Goal: Task Accomplishment & Management: Complete application form

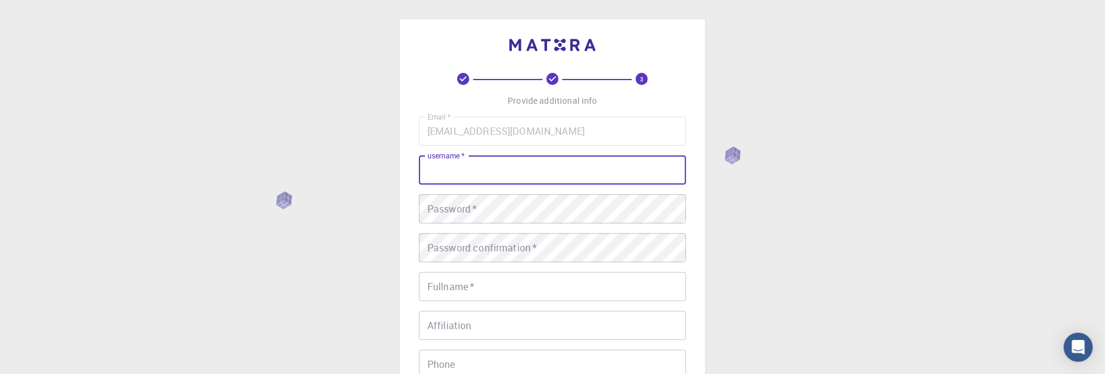
click at [503, 166] on input "username   *" at bounding box center [552, 169] width 267 height 29
type input "IAE-Raji"
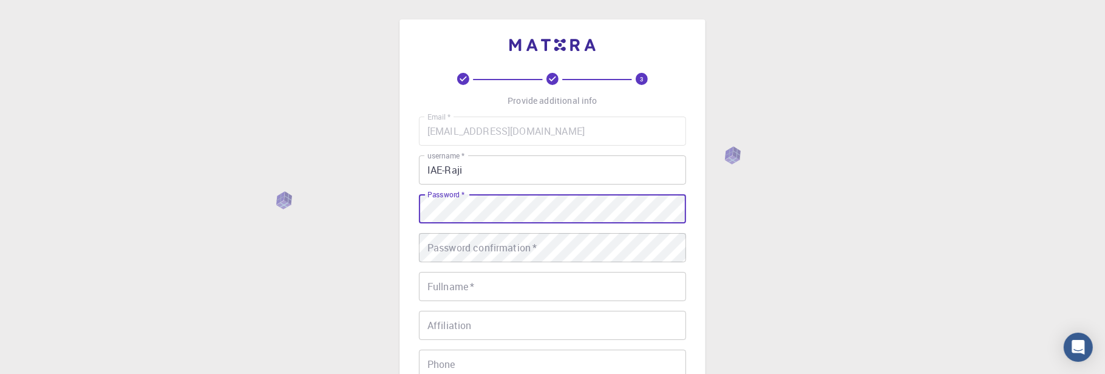
click at [505, 245] on div "Password confirmation   * Password confirmation   *" at bounding box center [552, 247] width 267 height 29
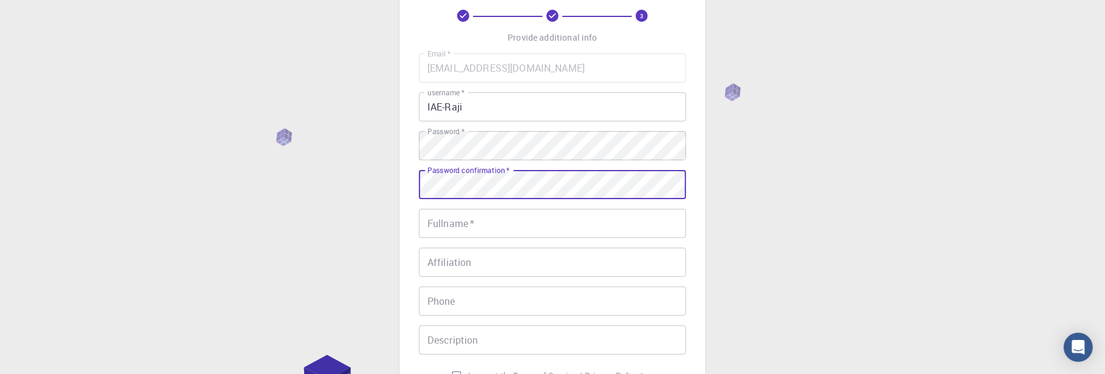
scroll to position [121, 0]
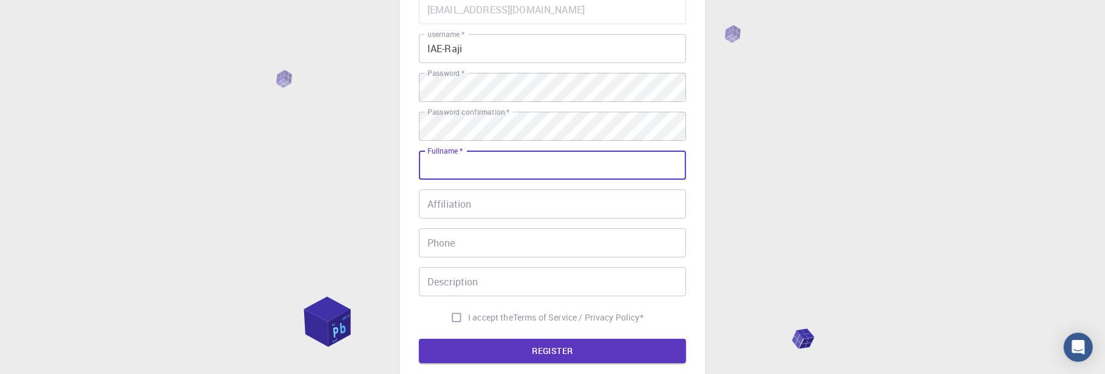
click at [483, 169] on input "Fullname   *" at bounding box center [552, 165] width 267 height 29
type input "[PERSON_NAME]"
type input "08096007519"
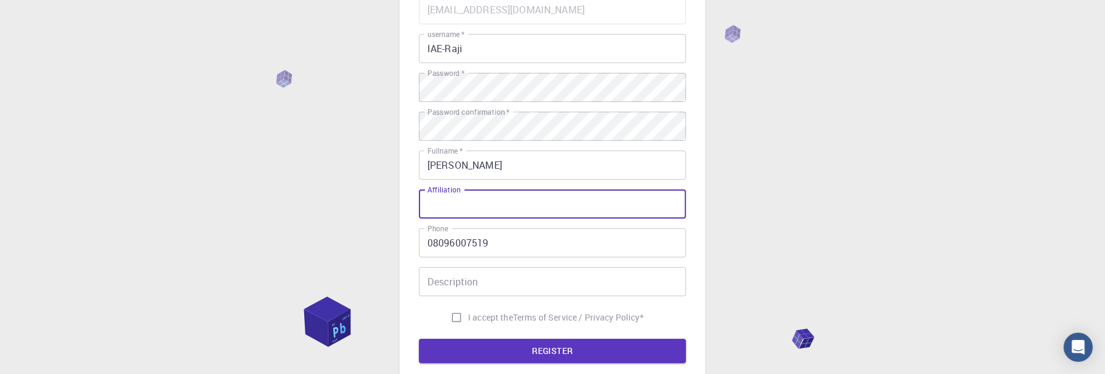
click at [474, 197] on input "Affiliation" at bounding box center [552, 203] width 267 height 29
type input "[GEOGRAPHIC_DATA]"
click at [446, 280] on input "Description" at bounding box center [552, 281] width 267 height 29
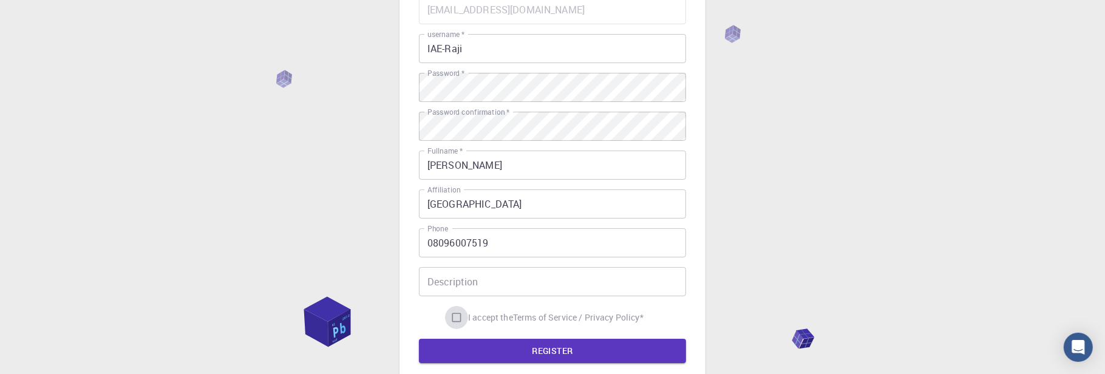
click at [451, 319] on input "I accept the Terms of Service / Privacy Policy *" at bounding box center [456, 317] width 23 height 23
checkbox input "true"
click at [528, 350] on button "REGISTER" at bounding box center [552, 351] width 267 height 24
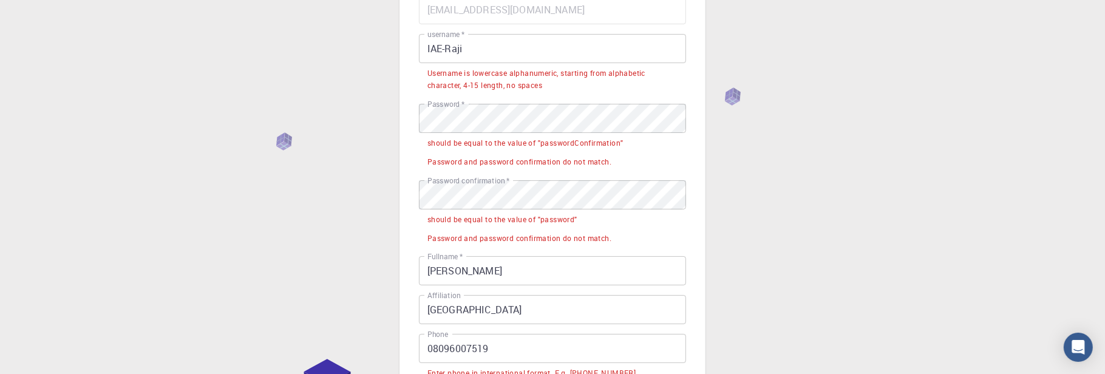
scroll to position [0, 0]
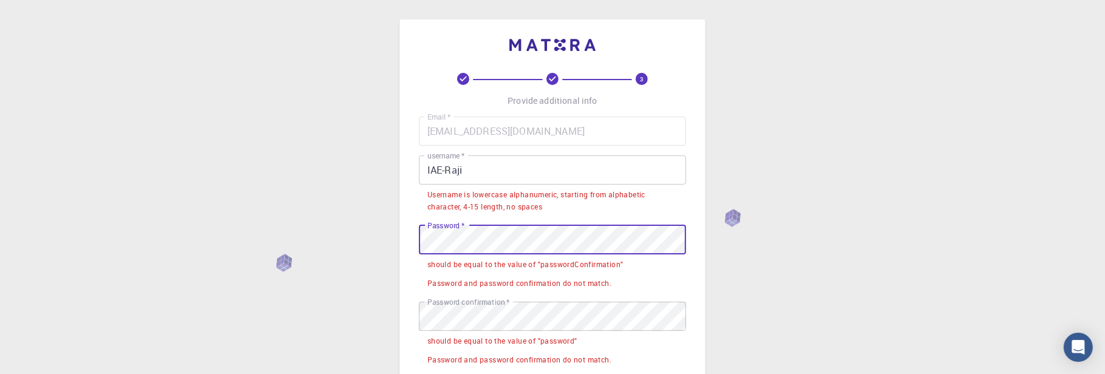
click at [303, 231] on div "3 Provide additional info Email   * [EMAIL_ADDRESS][DOMAIN_NAME] Email   * user…" at bounding box center [552, 371] width 1105 height 743
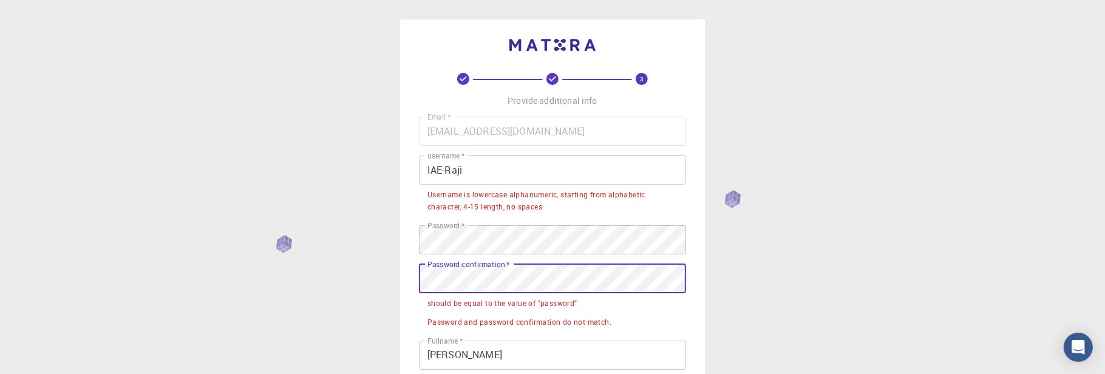
click at [321, 262] on div "3 Provide additional info Email   * [EMAIL_ADDRESS][DOMAIN_NAME] Email   * user…" at bounding box center [552, 352] width 1105 height 705
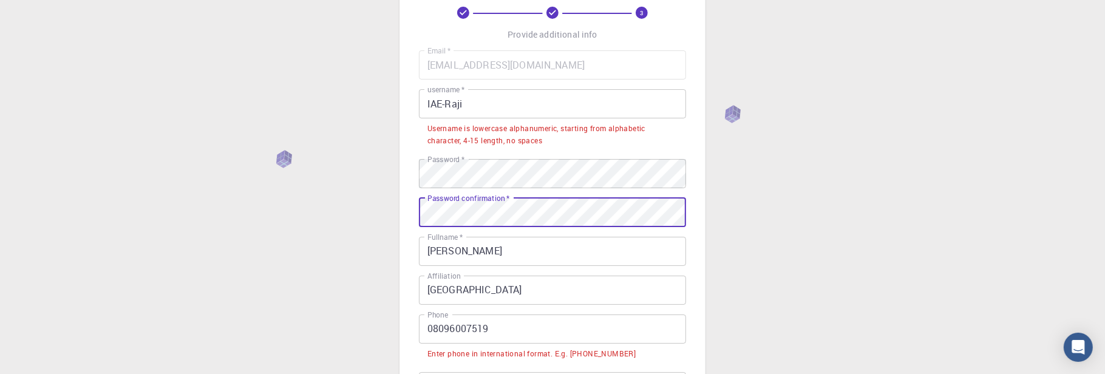
scroll to position [115, 0]
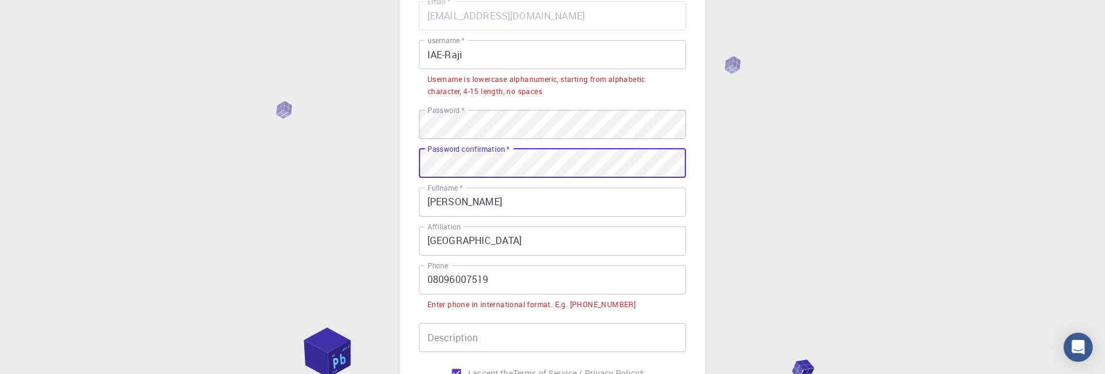
click at [894, 192] on div "3 Provide additional info Email   * [EMAIL_ADDRESS][DOMAIN_NAME] Email   * user…" at bounding box center [552, 218] width 1105 height 667
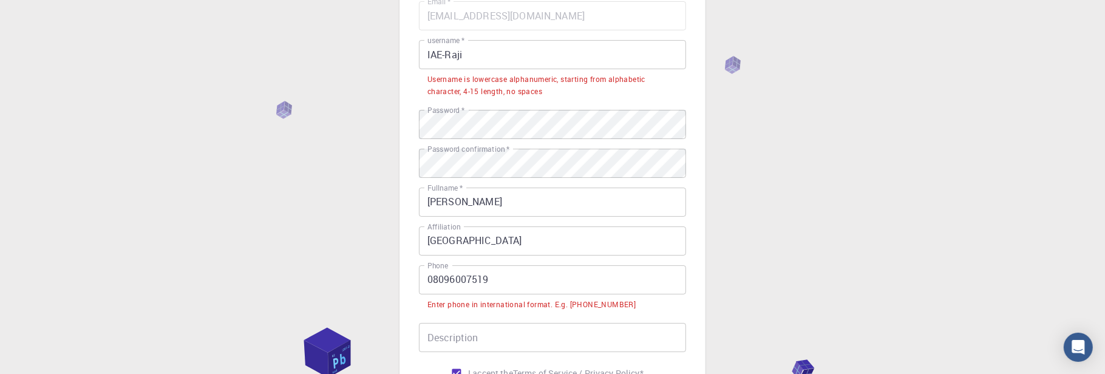
click at [550, 287] on input "08096007519" at bounding box center [552, 279] width 267 height 29
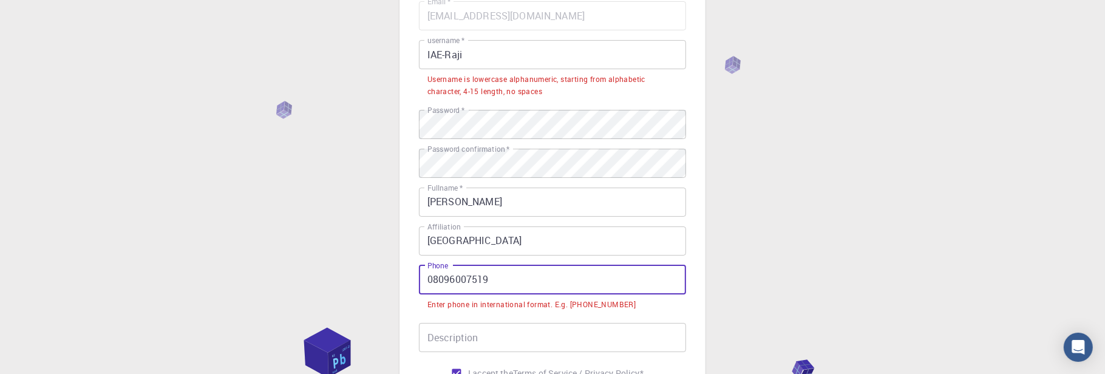
drag, startPoint x: 432, startPoint y: 279, endPoint x: 328, endPoint y: 279, distance: 103.8
click at [328, 279] on div "3 Provide additional info Email   * [EMAIL_ADDRESS][DOMAIN_NAME] Email   * user…" at bounding box center [552, 218] width 1105 height 667
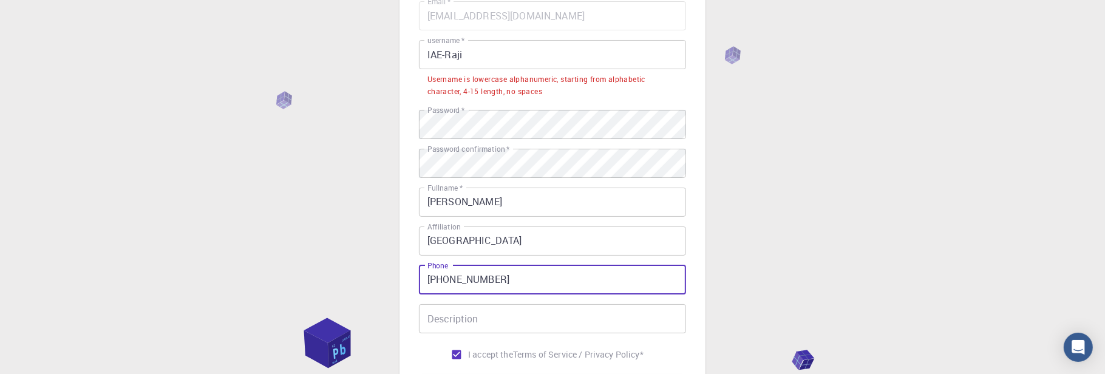
type input "[PHONE_NUMBER]"
click at [814, 243] on div "3 Provide additional info Email   * [EMAIL_ADDRESS][DOMAIN_NAME] Email   * user…" at bounding box center [552, 209] width 1105 height 649
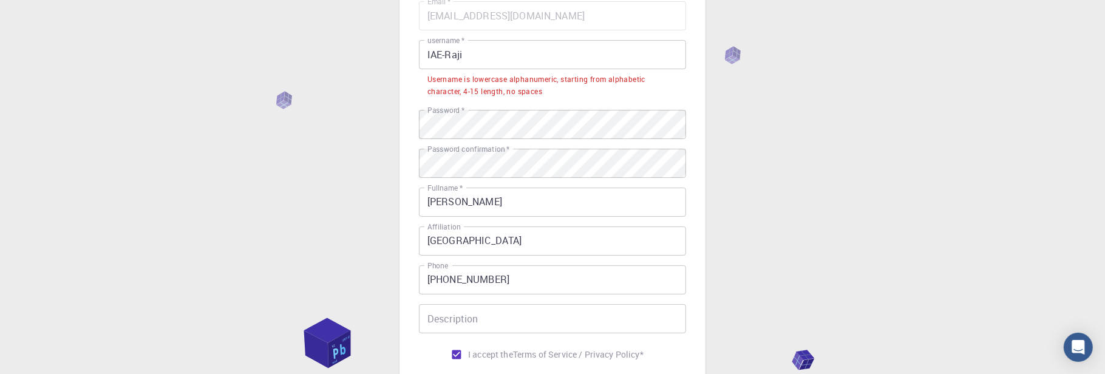
scroll to position [240, 0]
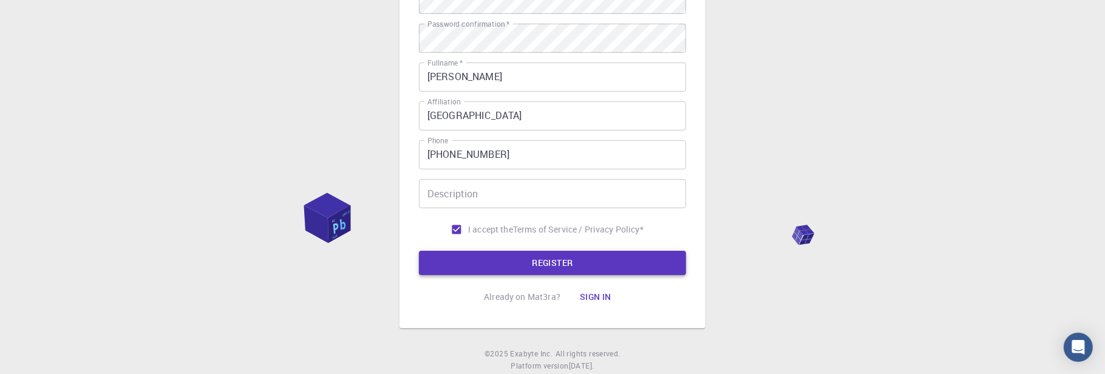
click at [600, 265] on button "REGISTER" at bounding box center [552, 263] width 267 height 24
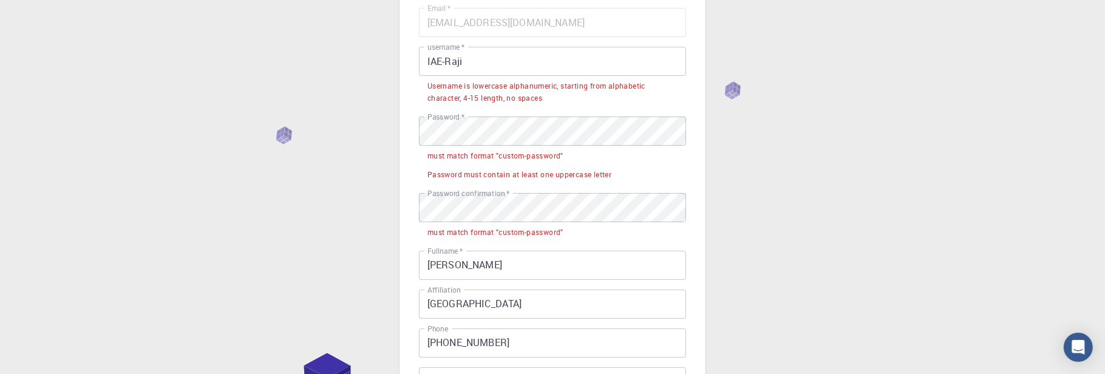
scroll to position [58, 0]
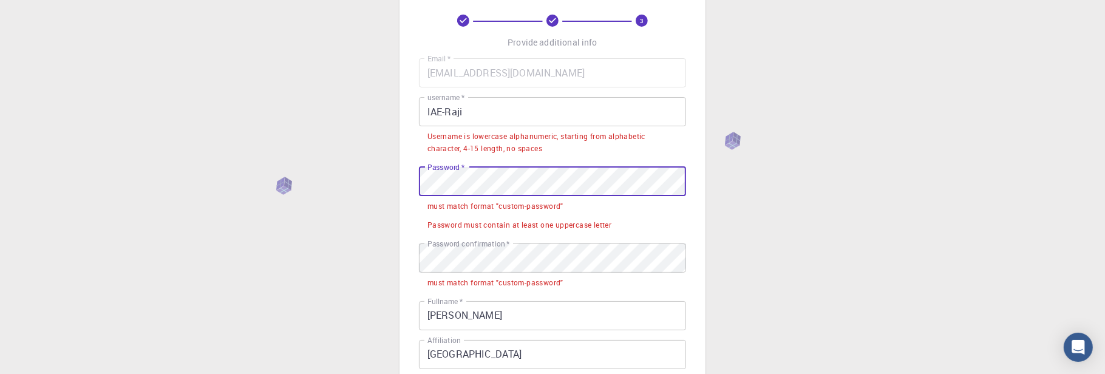
click at [281, 177] on div "3 Provide additional info Email   * [EMAIL_ADDRESS][DOMAIN_NAME] Email   * user…" at bounding box center [552, 294] width 1105 height 705
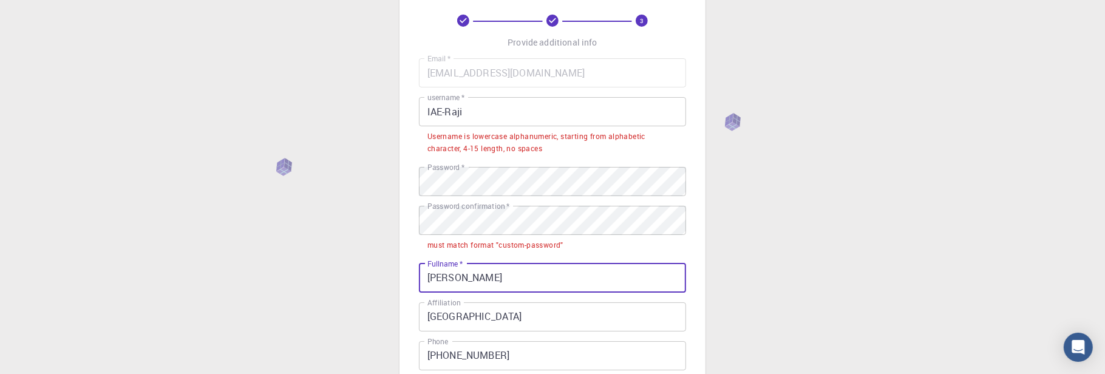
drag, startPoint x: 536, startPoint y: 281, endPoint x: 184, endPoint y: 265, distance: 351.9
click at [184, 265] on div "3 Provide additional info Email   * [EMAIL_ADDRESS][DOMAIN_NAME] Email   * user…" at bounding box center [552, 275] width 1105 height 667
click at [162, 228] on div "3 Provide additional info Email   * [EMAIL_ADDRESS][DOMAIN_NAME] Email   * user…" at bounding box center [552, 275] width 1105 height 667
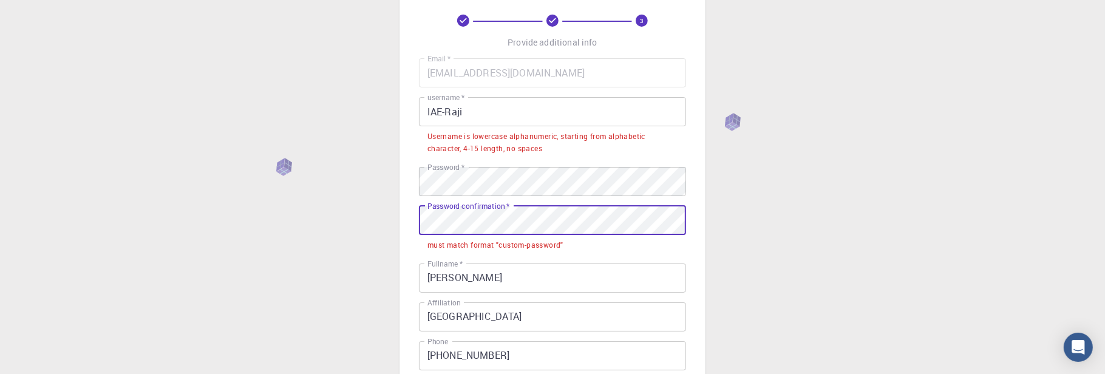
click at [307, 213] on div "3 Provide additional info Email   * [EMAIL_ADDRESS][DOMAIN_NAME] Email   * user…" at bounding box center [552, 275] width 1105 height 667
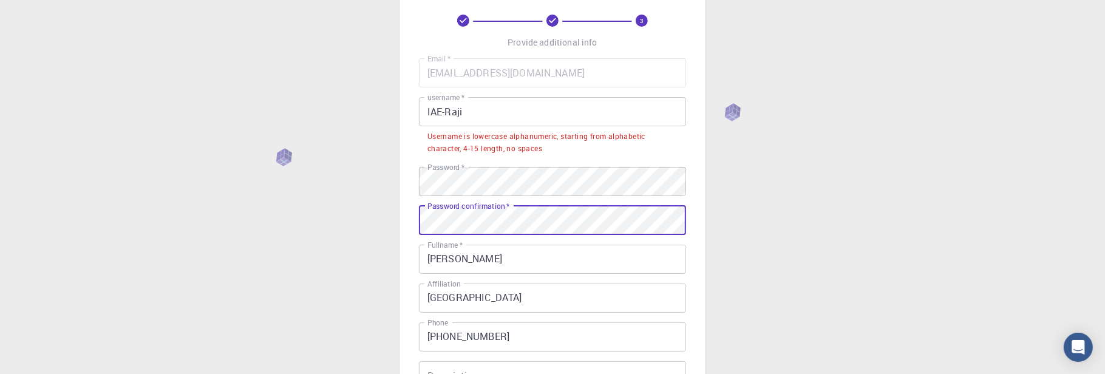
click at [294, 226] on div "3 Provide additional info Email   * [EMAIL_ADDRESS][DOMAIN_NAME] Email   * user…" at bounding box center [552, 266] width 1105 height 649
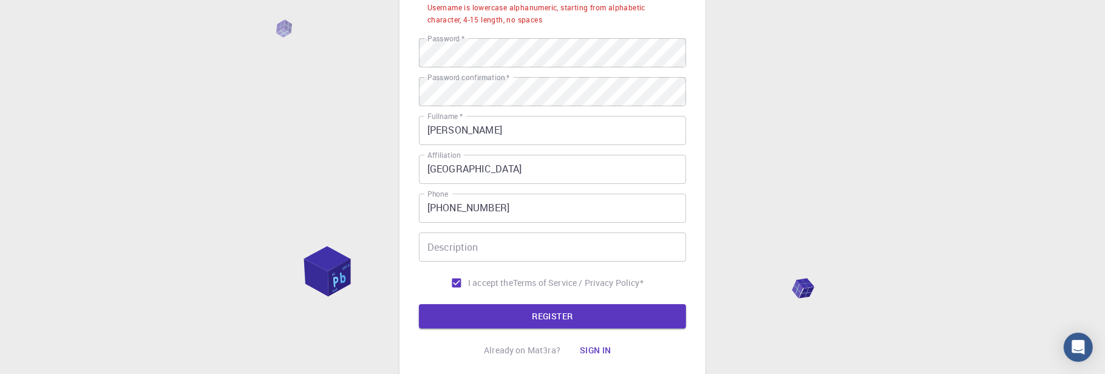
scroll to position [274, 0]
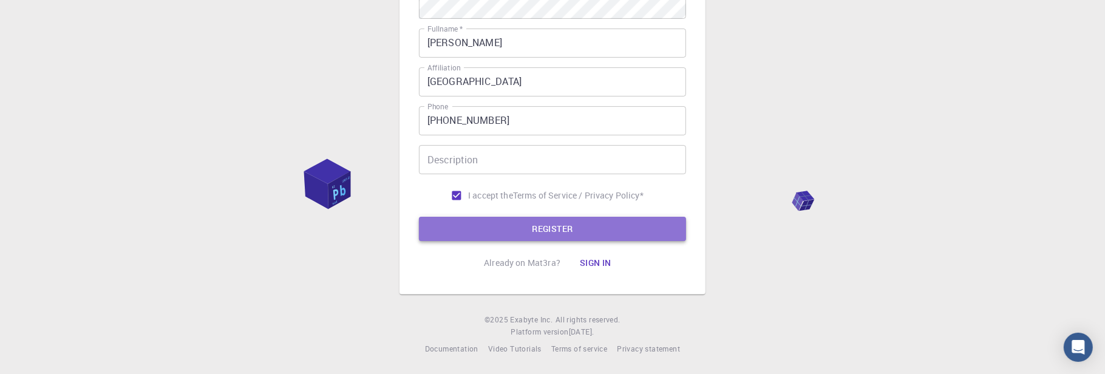
click at [521, 231] on button "REGISTER" at bounding box center [552, 229] width 267 height 24
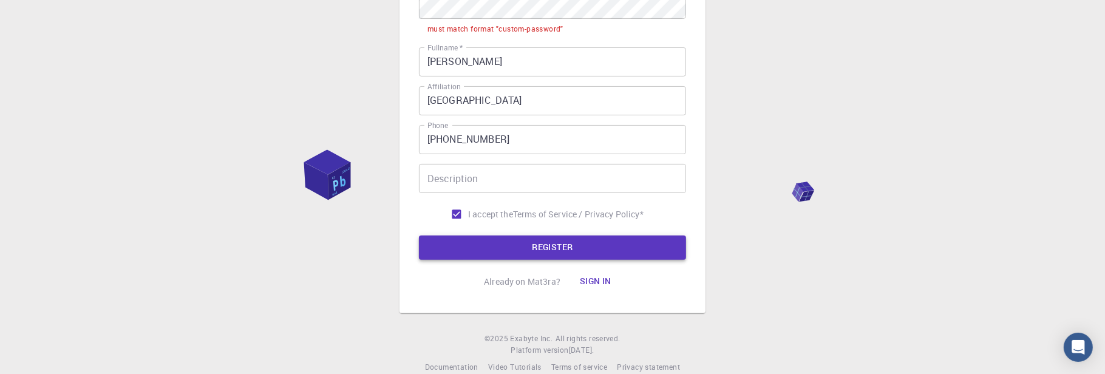
scroll to position [130, 0]
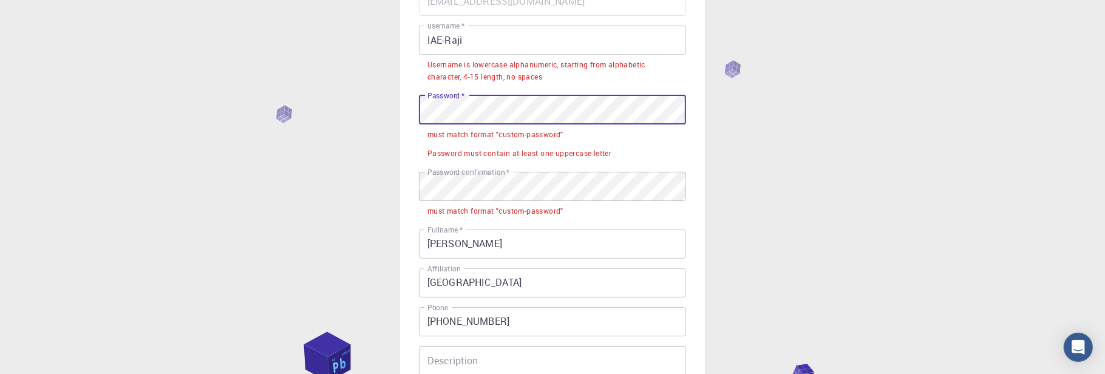
click at [306, 111] on div "3 Provide additional info Email   * [EMAIL_ADDRESS][DOMAIN_NAME] Email   * user…" at bounding box center [552, 222] width 1105 height 705
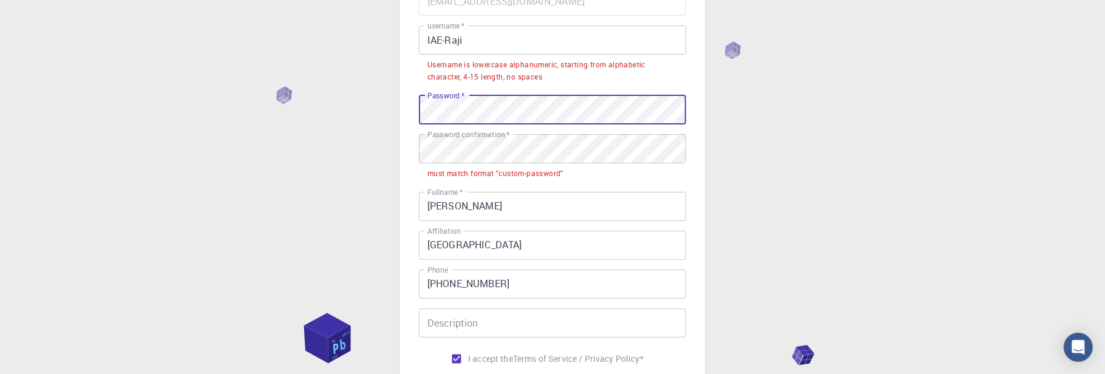
click at [856, 128] on div "3 Provide additional info Email   * [EMAIL_ADDRESS][DOMAIN_NAME] Email   * user…" at bounding box center [552, 203] width 1105 height 667
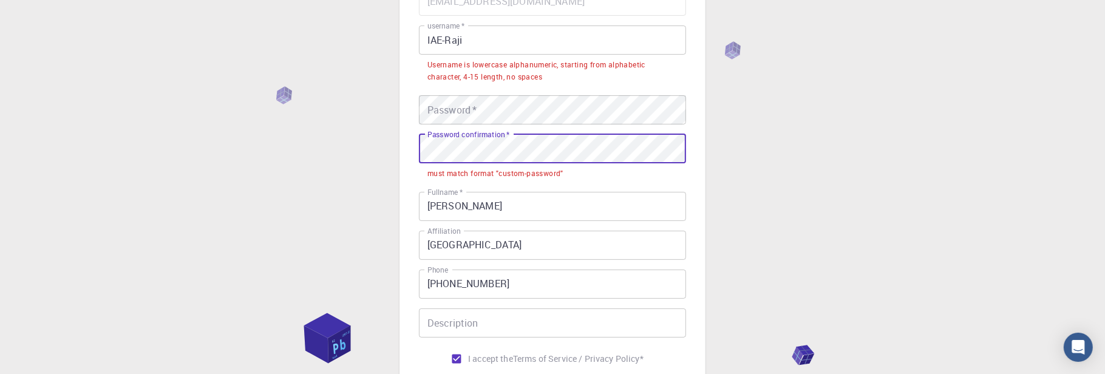
click at [372, 150] on div "3 Provide additional info Email   * [EMAIL_ADDRESS][DOMAIN_NAME] Email   * user…" at bounding box center [552, 203] width 1105 height 667
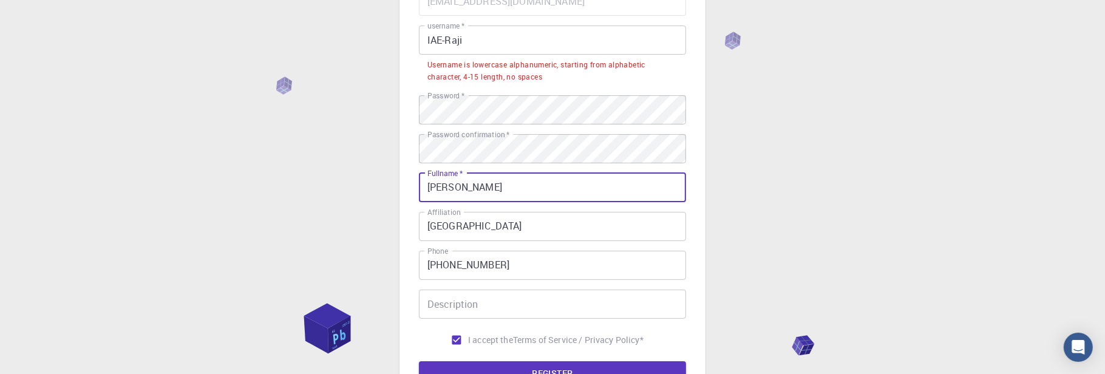
click at [828, 182] on div "3 Provide additional info Email   * [EMAIL_ADDRESS][DOMAIN_NAME] Email   * user…" at bounding box center [552, 194] width 1105 height 649
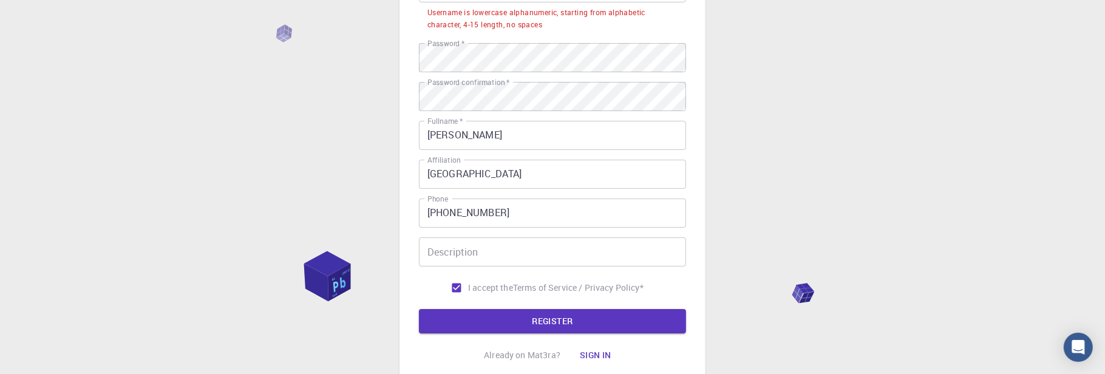
scroll to position [251, 0]
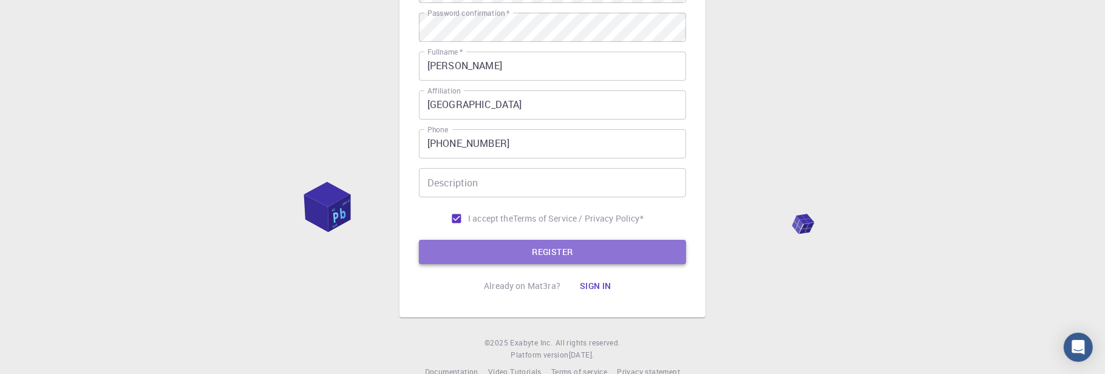
click at [591, 256] on button "REGISTER" at bounding box center [552, 252] width 267 height 24
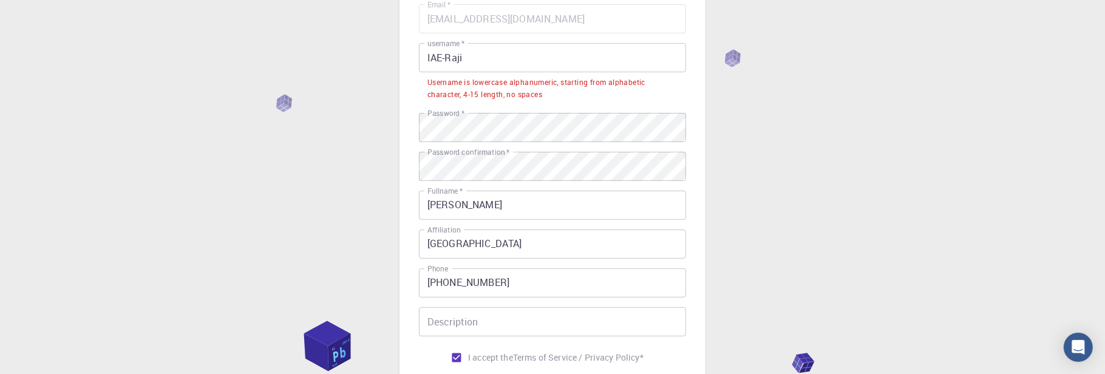
scroll to position [69, 0]
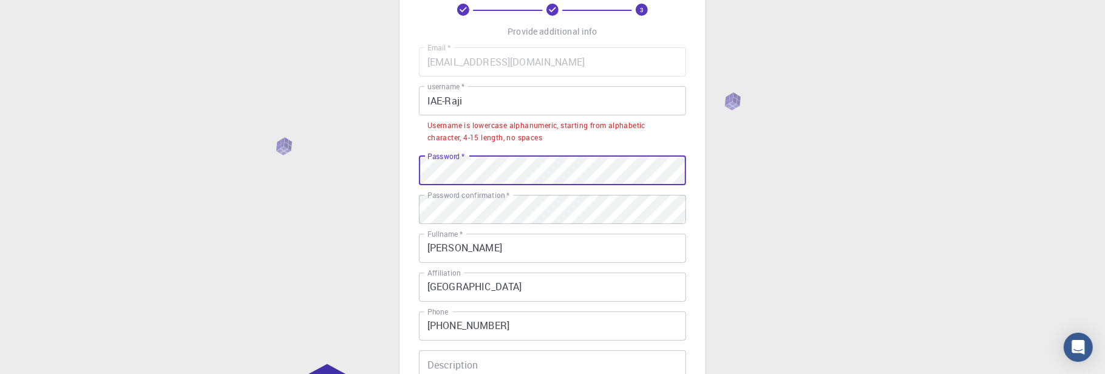
click at [141, 165] on div "3 Provide additional info Email   * [EMAIL_ADDRESS][DOMAIN_NAME] Email   * user…" at bounding box center [552, 255] width 1105 height 649
click at [143, 180] on div "3 Provide additional info Email   * [EMAIL_ADDRESS][DOMAIN_NAME] Email   * user…" at bounding box center [552, 255] width 1105 height 649
click at [534, 242] on input "[PERSON_NAME]" at bounding box center [552, 248] width 267 height 29
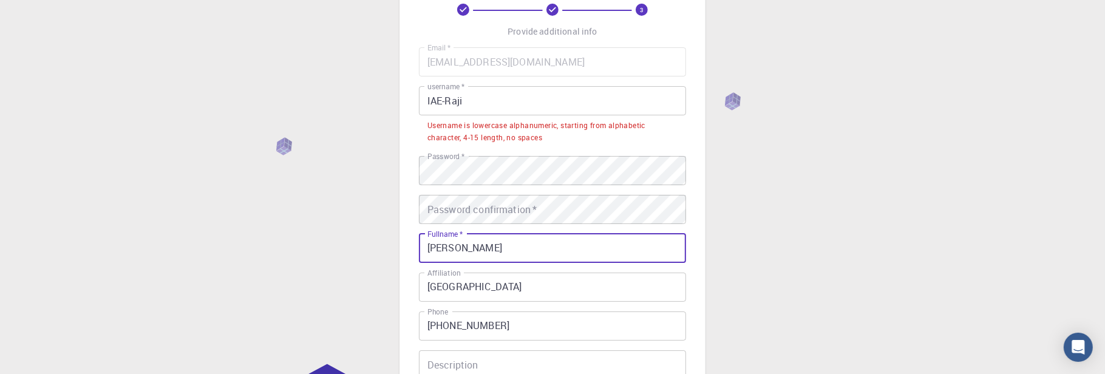
click at [541, 247] on input "[PERSON_NAME]" at bounding box center [552, 248] width 267 height 29
click at [470, 197] on div "Password confirmation   * Password confirmation   *" at bounding box center [552, 209] width 267 height 29
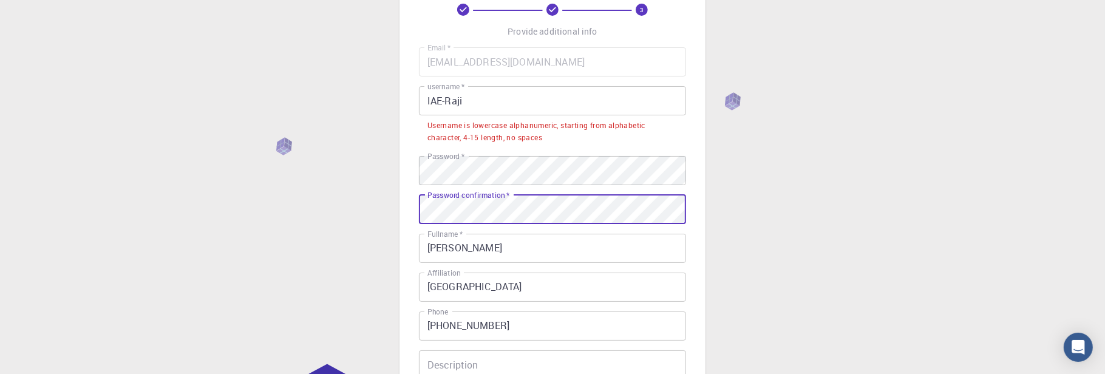
click at [371, 86] on div "3 Provide additional info Email   * [EMAIL_ADDRESS][DOMAIN_NAME] Email   * user…" at bounding box center [552, 255] width 1105 height 649
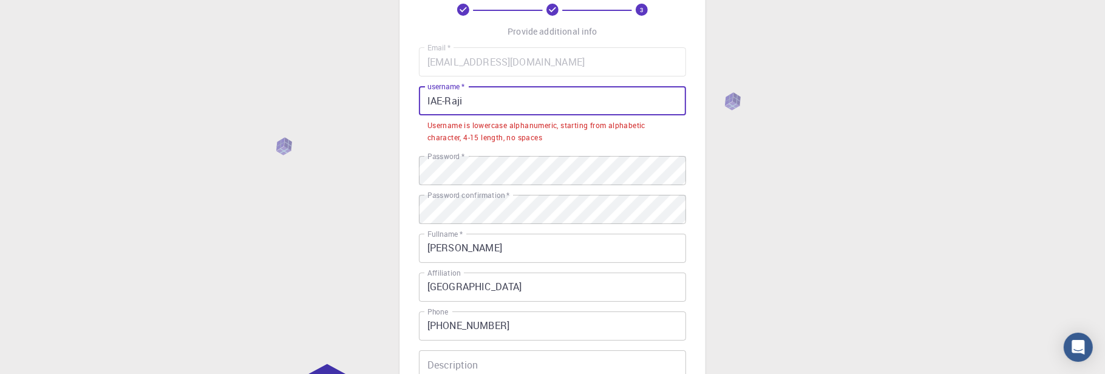
drag, startPoint x: 507, startPoint y: 97, endPoint x: 231, endPoint y: 86, distance: 276.5
click at [234, 86] on div "3 Provide additional info Email   * [EMAIL_ADDRESS][DOMAIN_NAME] Email   * user…" at bounding box center [552, 255] width 1105 height 649
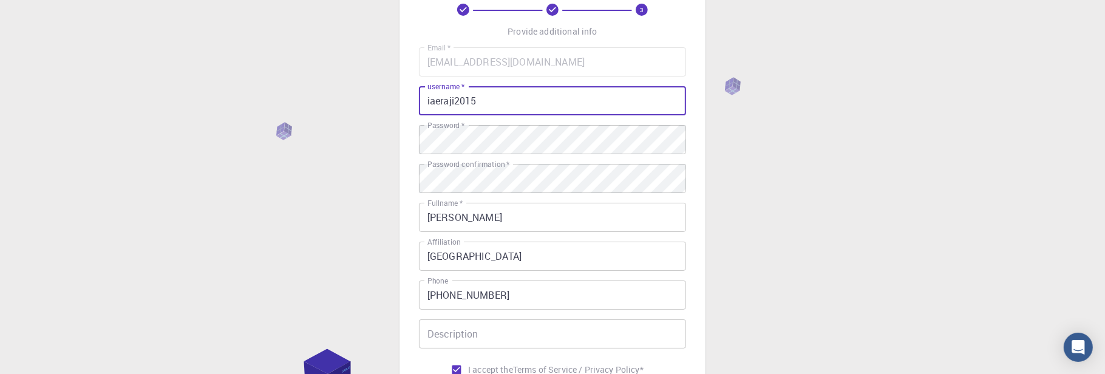
type input "iaeraji2015"
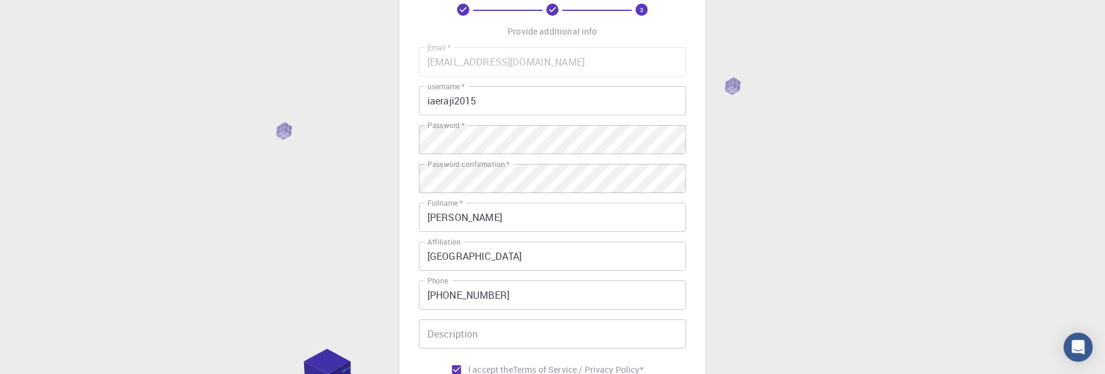
click at [823, 187] on div "3 Provide additional info Email   * [EMAIL_ADDRESS][DOMAIN_NAME] Email   * user…" at bounding box center [552, 240] width 1105 height 618
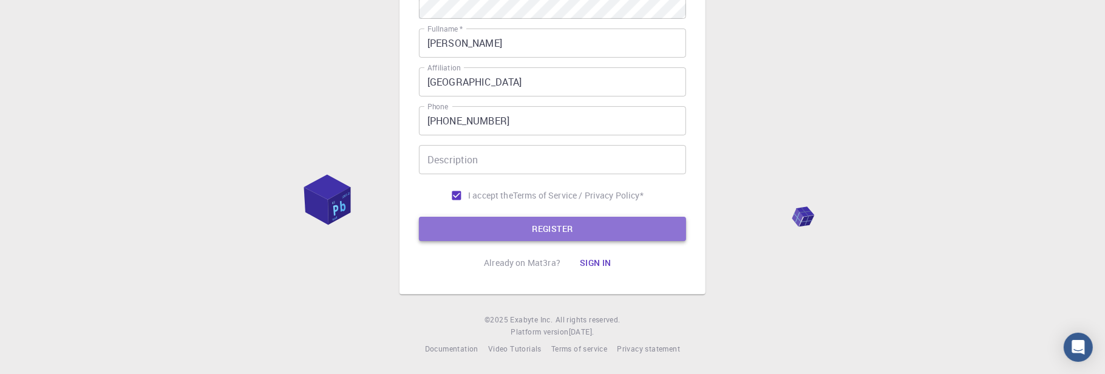
click at [499, 229] on button "REGISTER" at bounding box center [552, 229] width 267 height 24
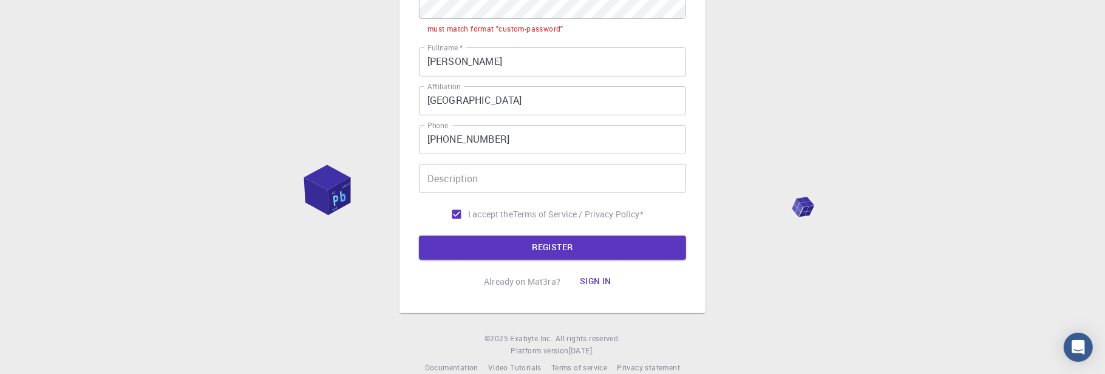
scroll to position [38, 0]
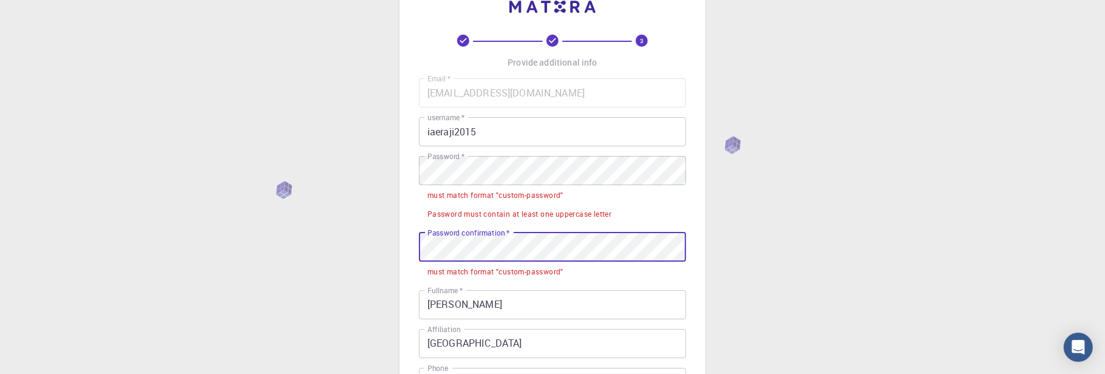
click at [311, 237] on div "3 Provide additional info Email   * [EMAIL_ADDRESS][DOMAIN_NAME] Email   * user…" at bounding box center [552, 299] width 1105 height 674
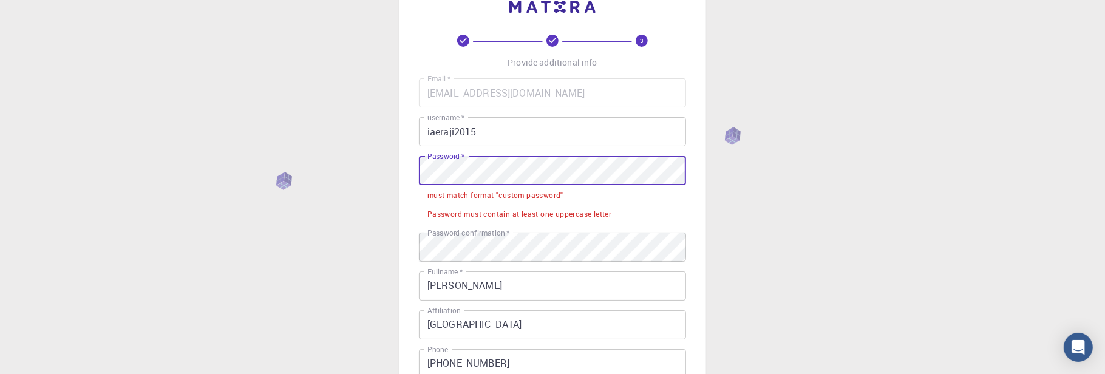
click at [190, 150] on div "3 Provide additional info Email   * [EMAIL_ADDRESS][DOMAIN_NAME] Email   * user…" at bounding box center [552, 290] width 1105 height 656
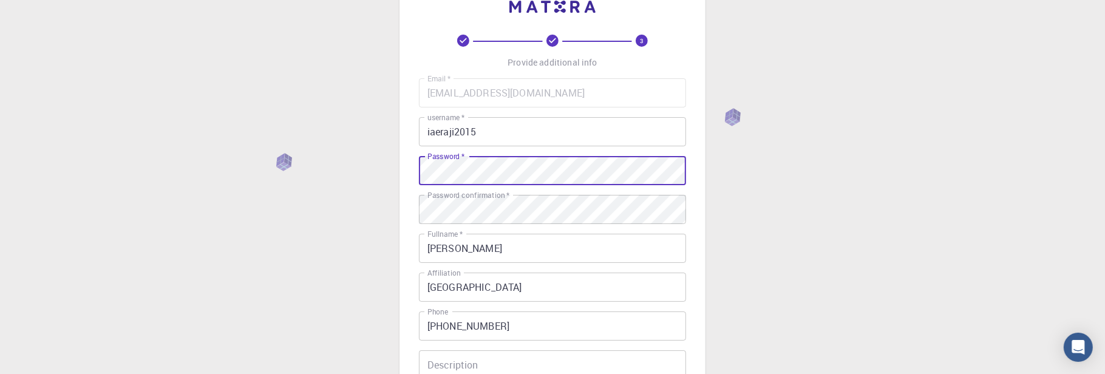
click at [873, 182] on div "3 Provide additional info Email   * [EMAIL_ADDRESS][DOMAIN_NAME] Email   * user…" at bounding box center [552, 271] width 1105 height 618
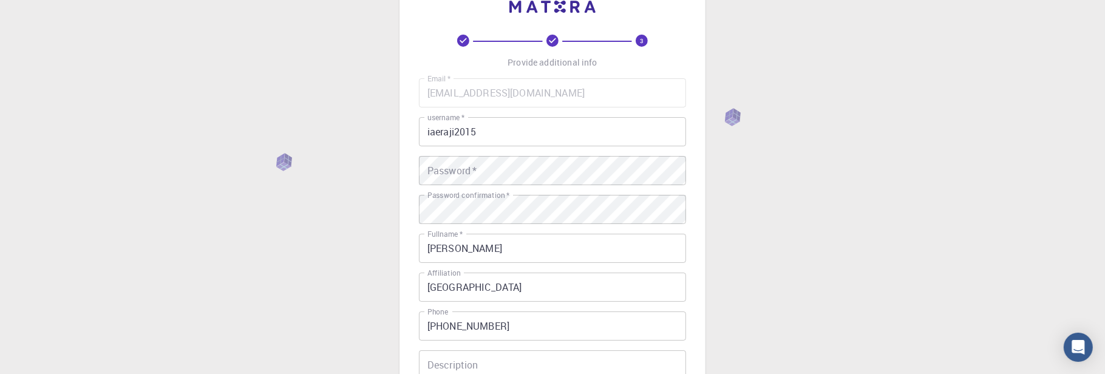
click at [844, 181] on div "3 Provide additional info Email   * [EMAIL_ADDRESS][DOMAIN_NAME] Email   * user…" at bounding box center [552, 271] width 1105 height 618
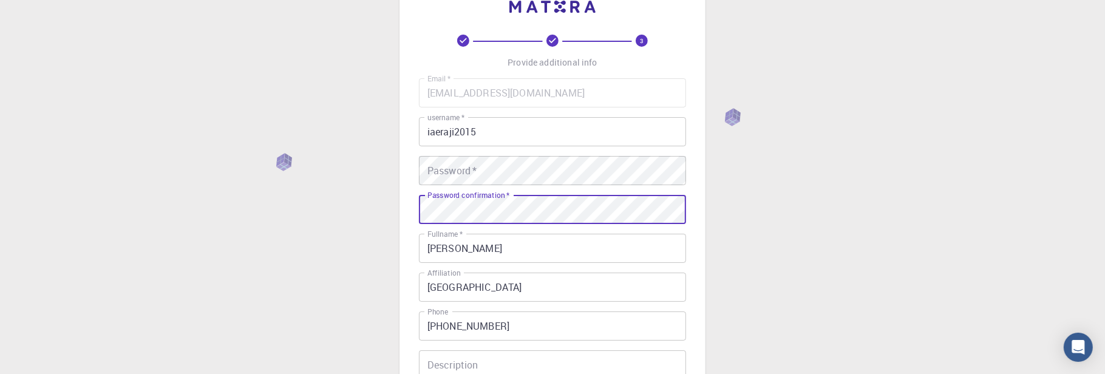
click at [329, 199] on div "3 Provide additional info Email   * [EMAIL_ADDRESS][DOMAIN_NAME] Email   * user…" at bounding box center [552, 271] width 1105 height 618
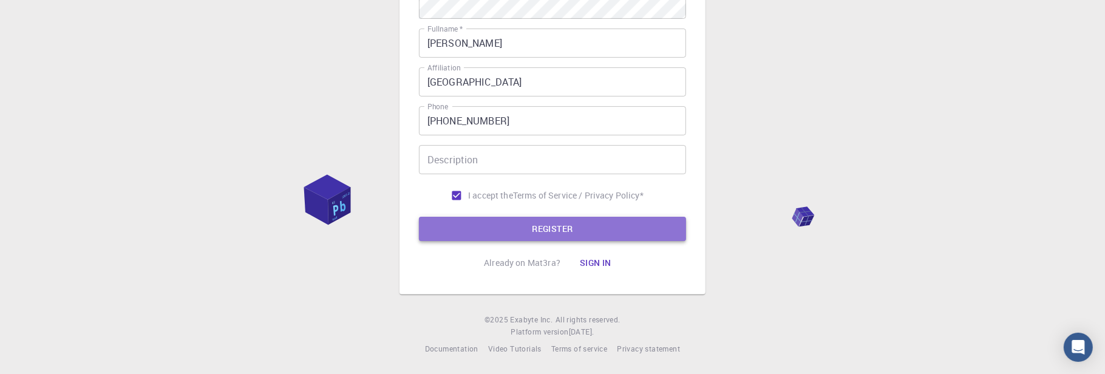
click at [584, 234] on button "REGISTER" at bounding box center [552, 229] width 267 height 24
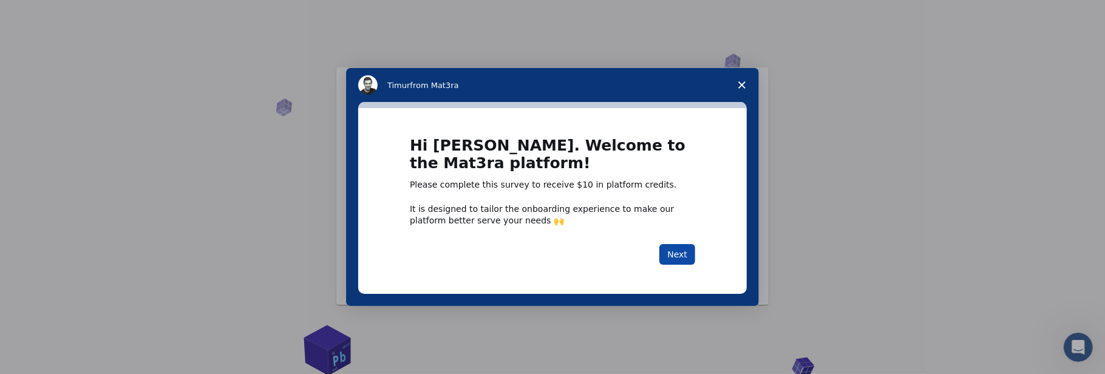
click at [681, 255] on button "Next" at bounding box center [677, 254] width 36 height 21
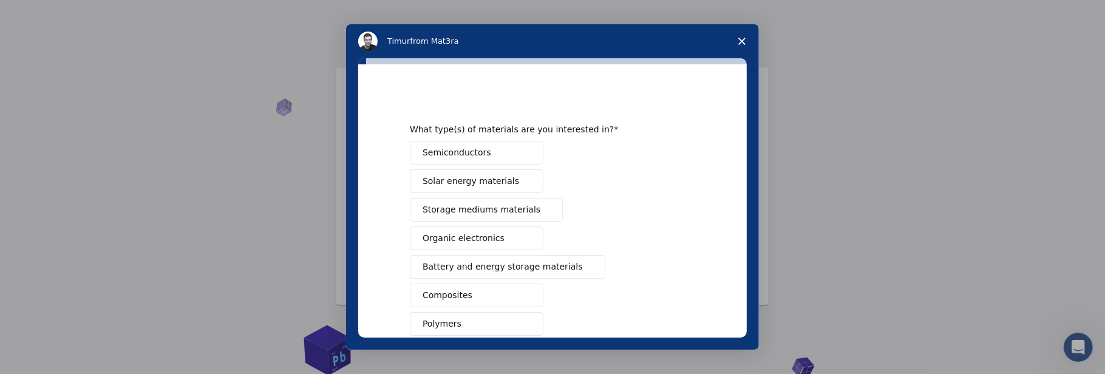
click at [471, 183] on span "Solar energy materials" at bounding box center [471, 181] width 97 height 13
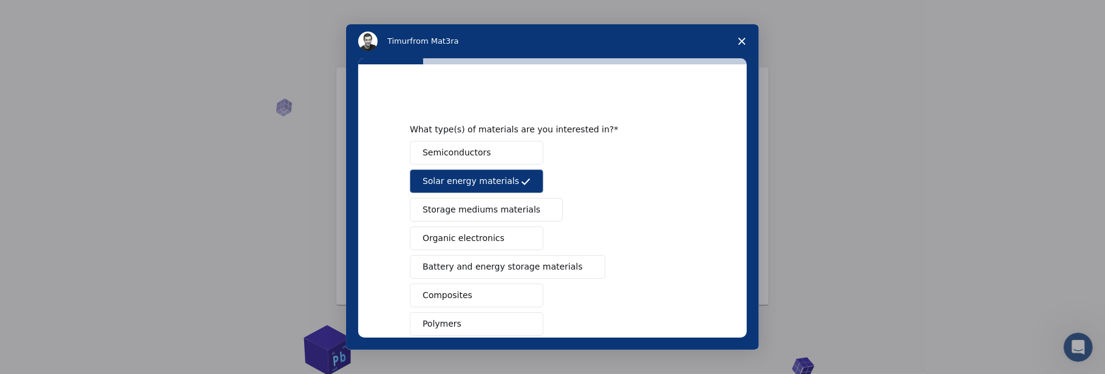
click at [492, 157] on button "Semiconductors" at bounding box center [477, 153] width 134 height 24
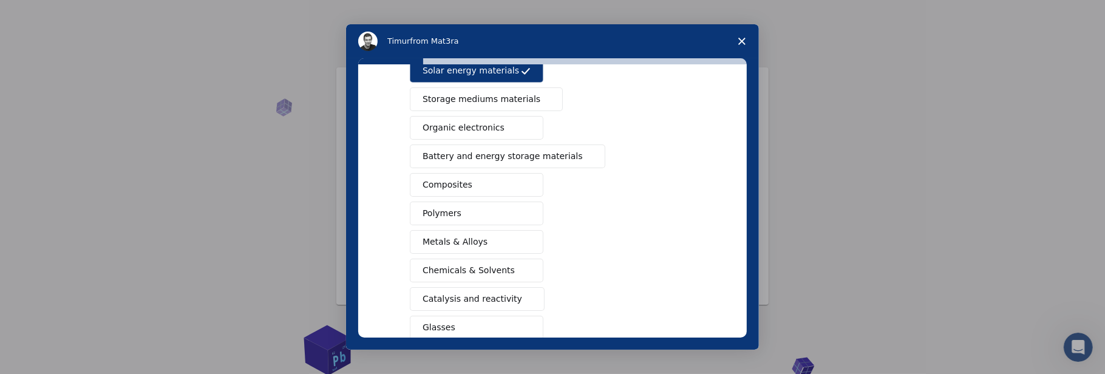
scroll to position [121, 0]
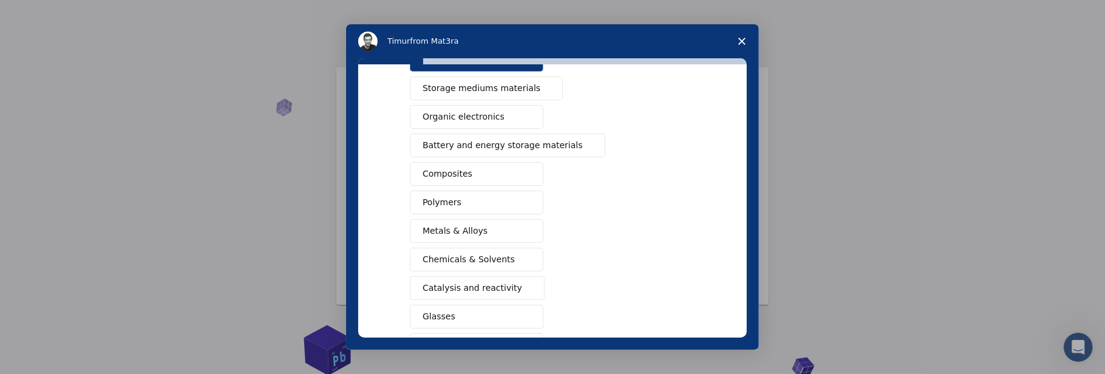
click at [501, 172] on button "Composites" at bounding box center [477, 174] width 134 height 24
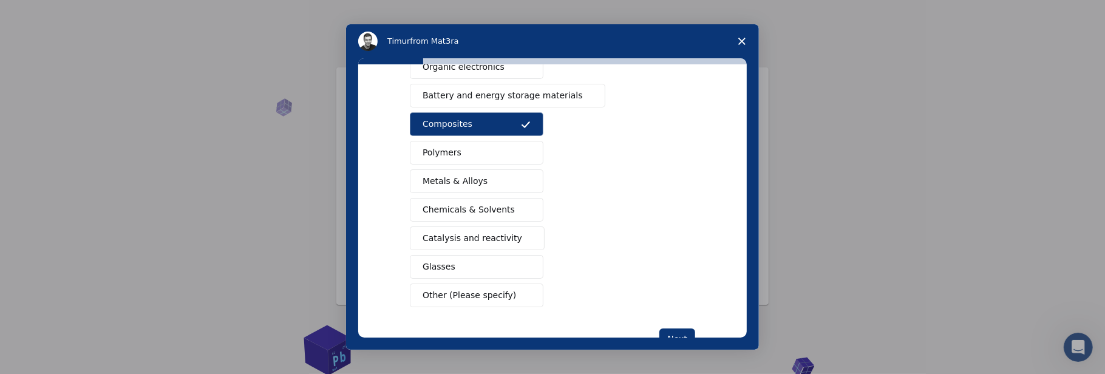
scroll to position [205, 0]
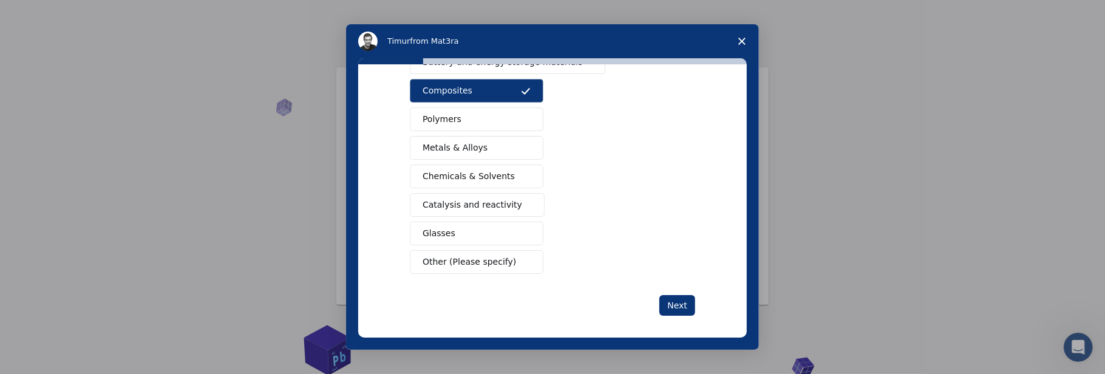
click at [497, 199] on span "Catalysis and reactivity" at bounding box center [473, 205] width 100 height 13
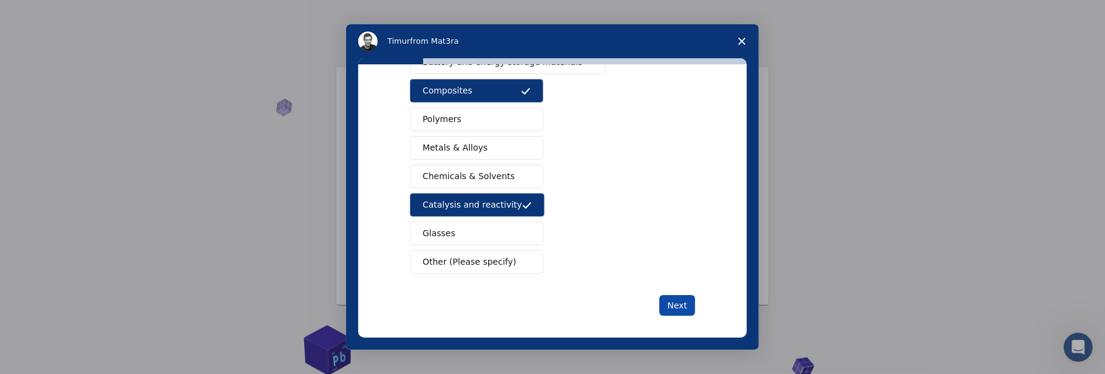
click at [680, 297] on button "Next" at bounding box center [677, 305] width 36 height 21
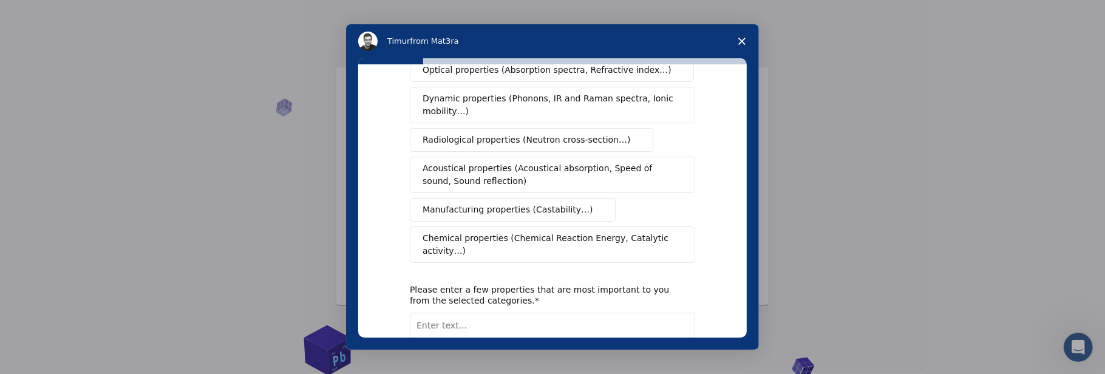
scroll to position [0, 0]
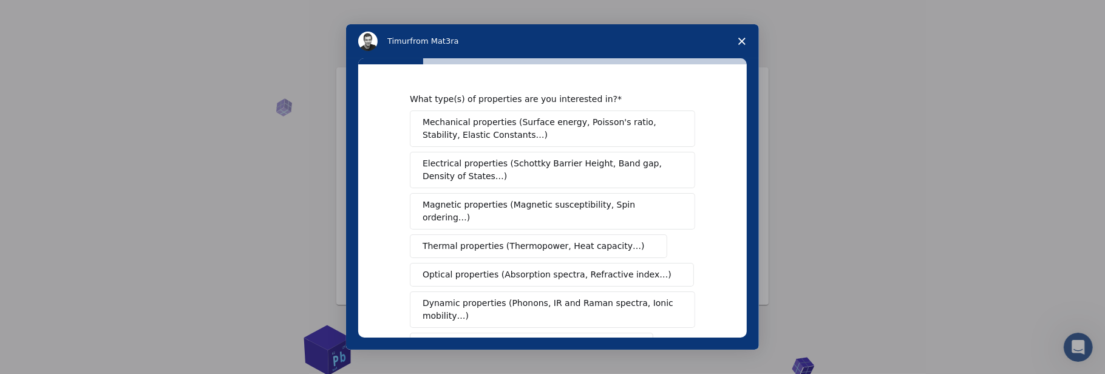
click at [508, 169] on span "Electrical properties (Schottky Barrier Height, Band gap, Density of States…)" at bounding box center [549, 170] width 253 height 26
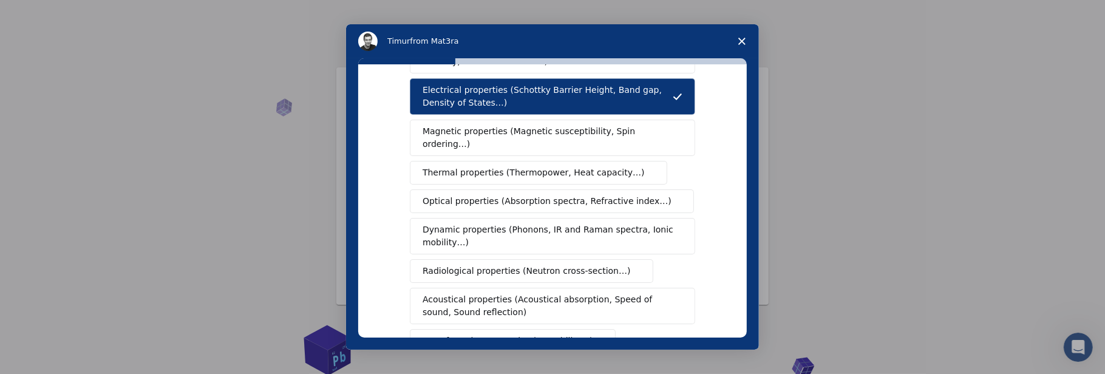
scroll to position [61, 0]
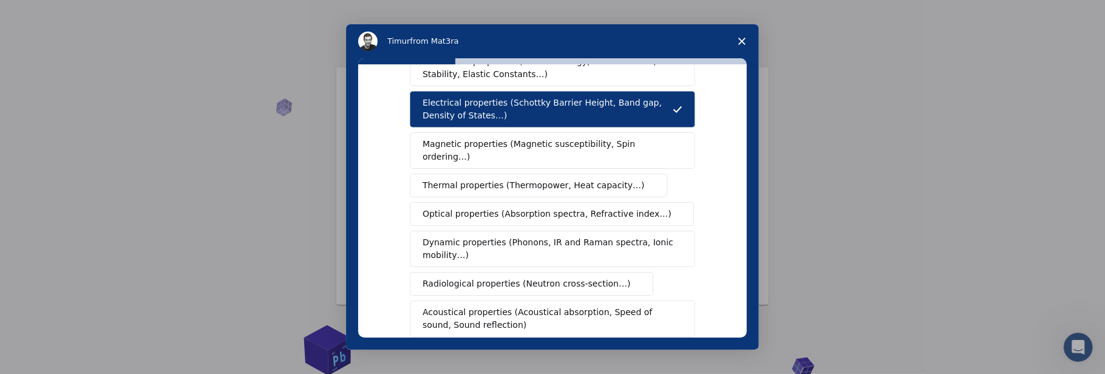
click at [546, 208] on span "Optical properties (Absorption spectra, Refractive index…)" at bounding box center [547, 214] width 249 height 13
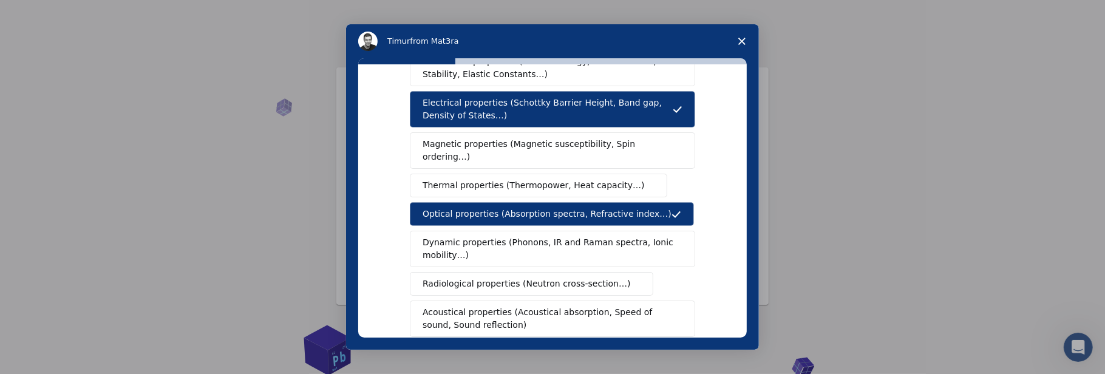
click at [533, 236] on span "Dynamic properties (Phonons, IR and Raman spectra, Ionic mobility…)" at bounding box center [549, 249] width 252 height 26
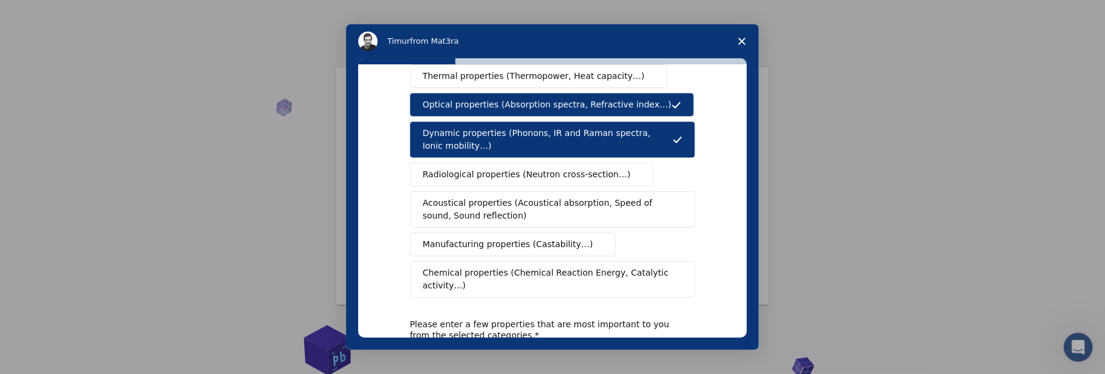
scroll to position [182, 0]
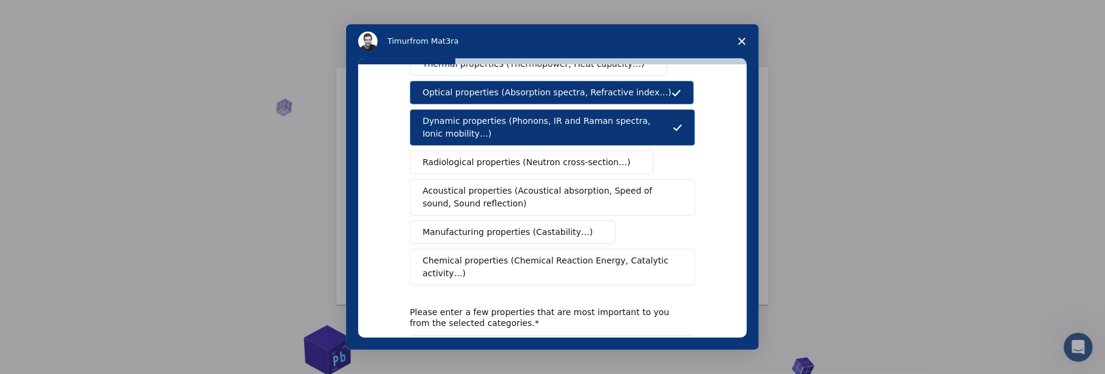
click at [570, 254] on span "Chemical properties (Chemical Reaction Energy, Catalytic activity…)" at bounding box center [548, 267] width 251 height 26
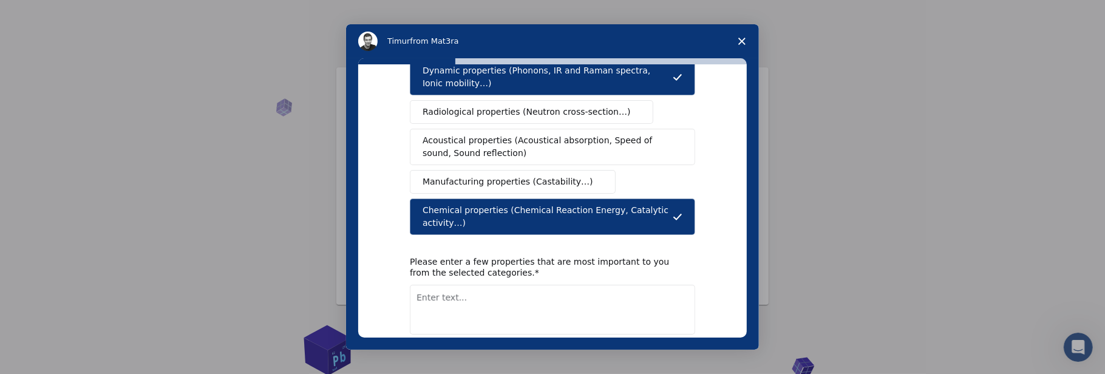
scroll to position [269, 0]
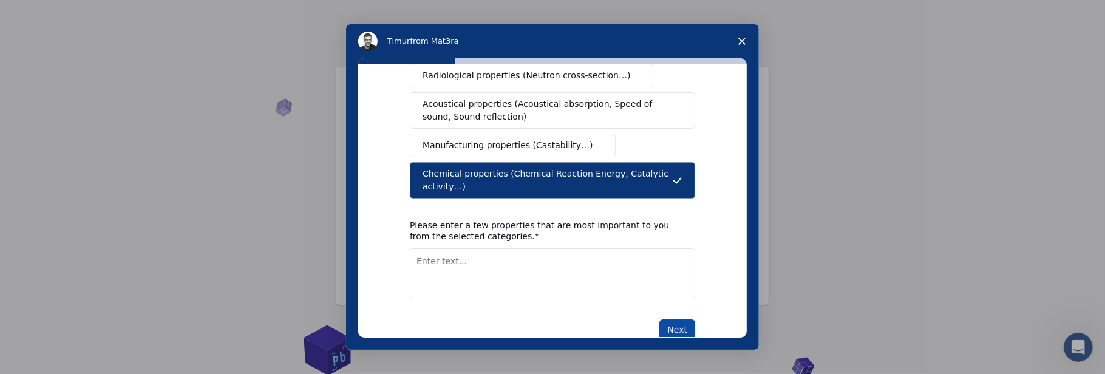
click at [677, 319] on button "Next" at bounding box center [677, 329] width 36 height 21
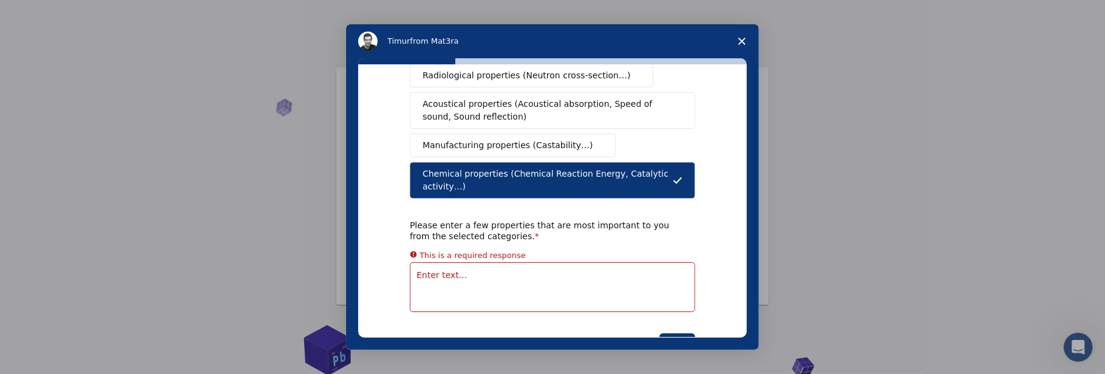
click at [525, 262] on textarea "Enter text..." at bounding box center [552, 287] width 285 height 50
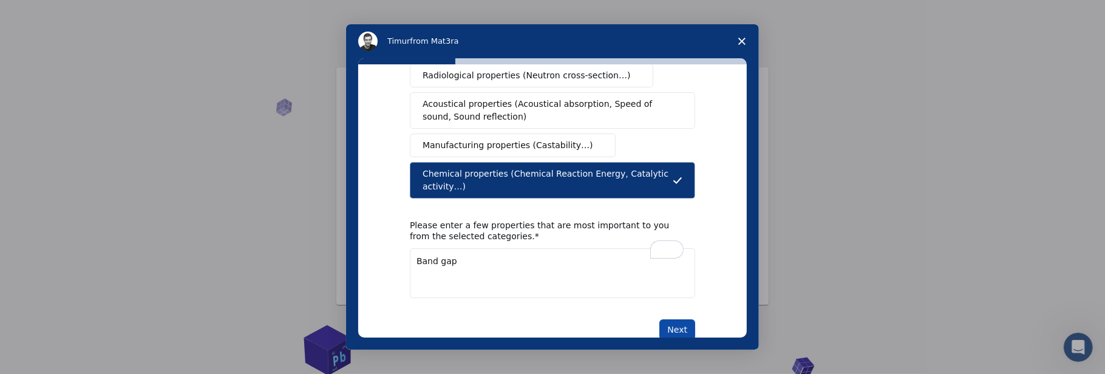
type textarea "Band gap"
click at [679, 319] on button "Next" at bounding box center [677, 329] width 36 height 21
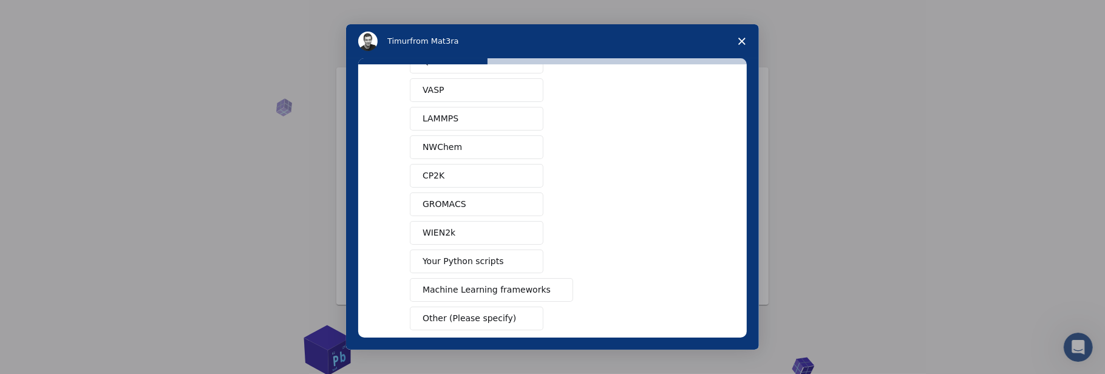
scroll to position [118, 0]
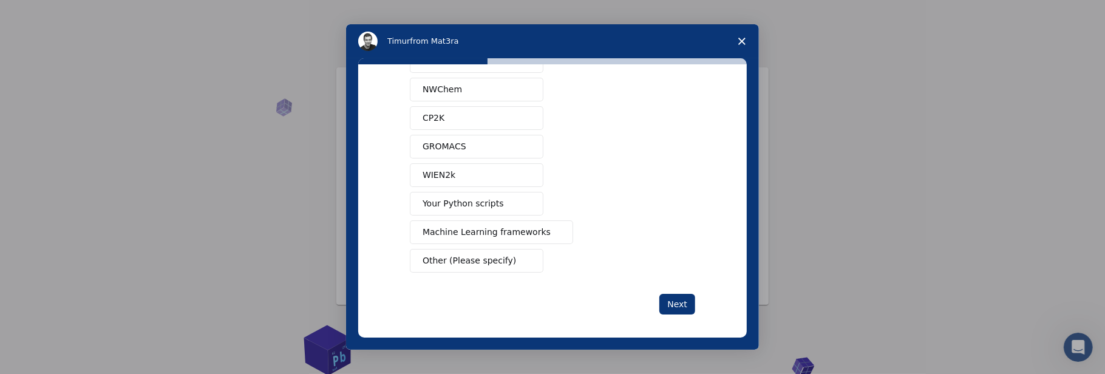
click at [503, 255] on button "Other (Please specify)" at bounding box center [477, 261] width 134 height 24
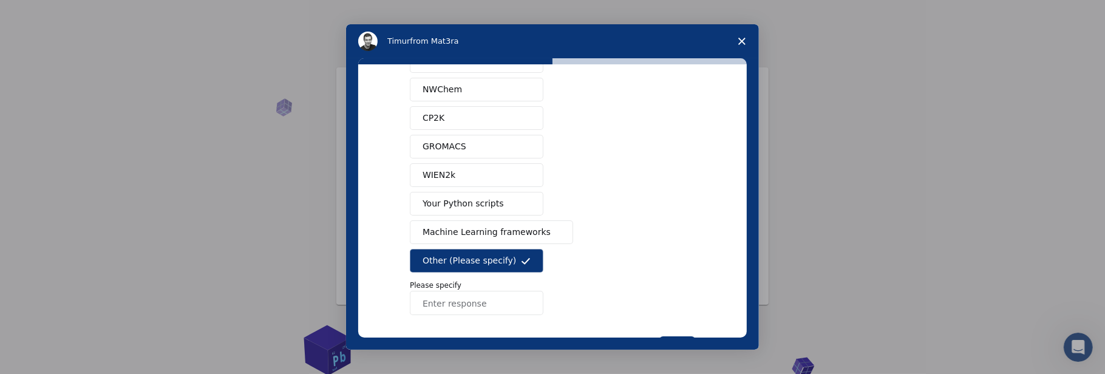
click at [515, 291] on input "Enter response" at bounding box center [477, 303] width 134 height 24
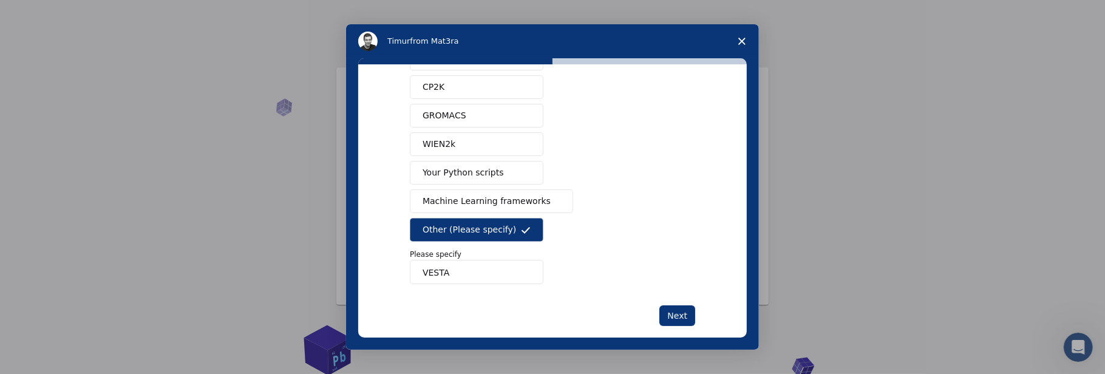
scroll to position [161, 0]
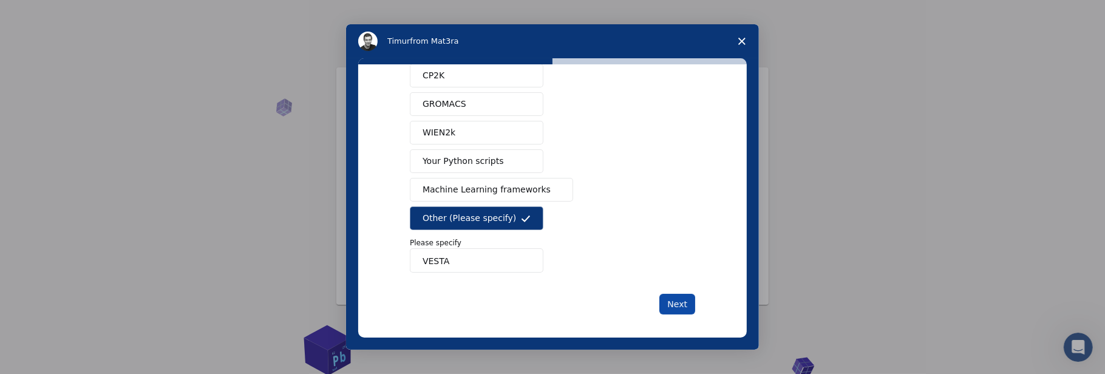
type input "VESTA"
click at [675, 299] on button "Next" at bounding box center [677, 304] width 36 height 21
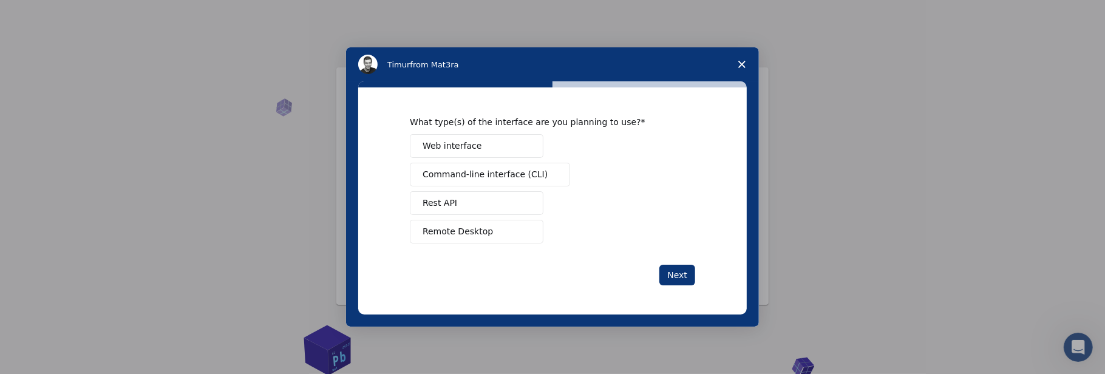
click at [463, 230] on span "Remote Desktop" at bounding box center [458, 231] width 70 height 13
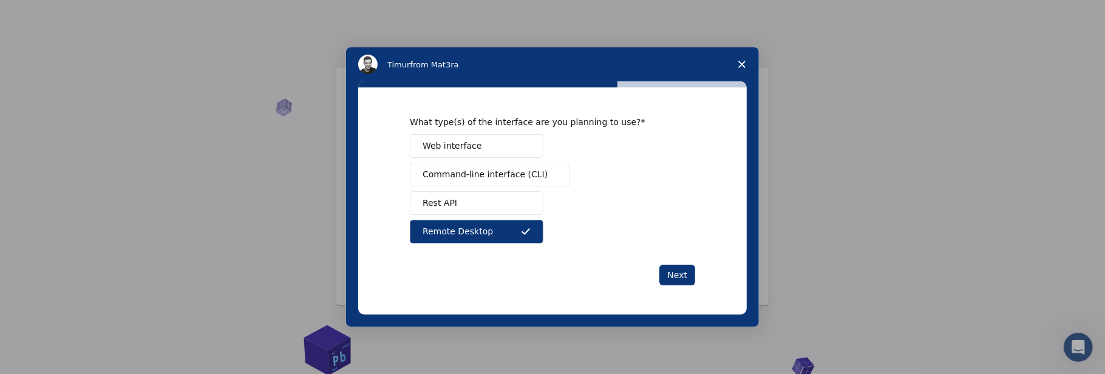
click at [465, 146] on span "Web interface" at bounding box center [452, 146] width 59 height 13
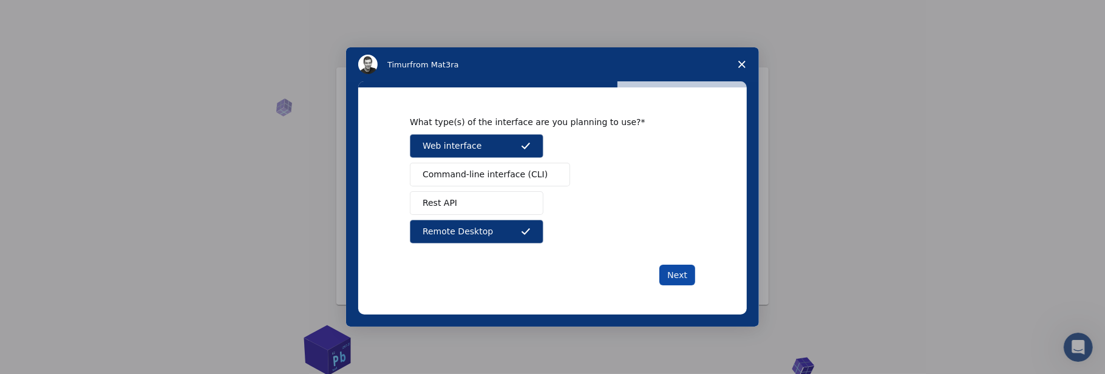
click at [678, 273] on button "Next" at bounding box center [677, 275] width 36 height 21
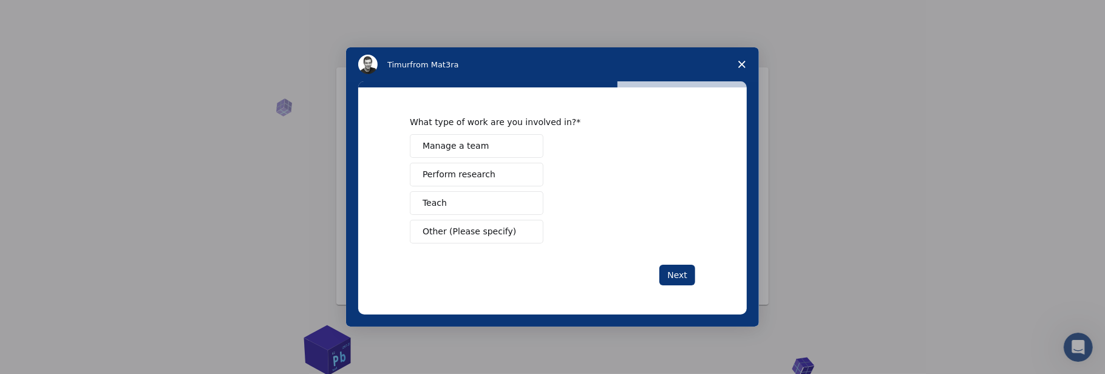
click at [493, 147] on button "Manage a team" at bounding box center [477, 146] width 134 height 24
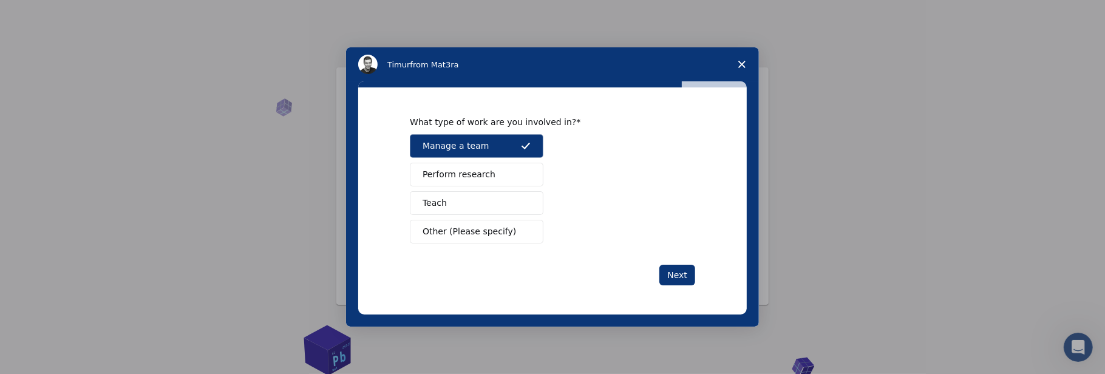
click at [498, 179] on button "Perform research" at bounding box center [477, 175] width 134 height 24
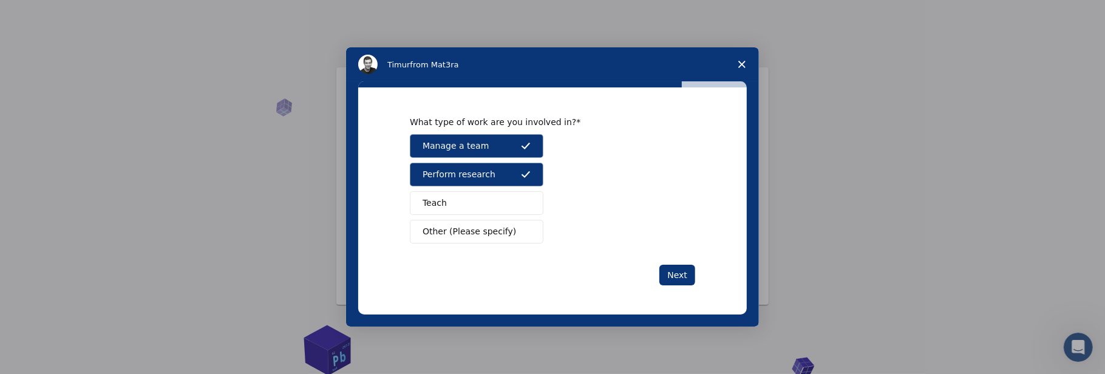
click at [505, 204] on button "Teach" at bounding box center [477, 203] width 134 height 24
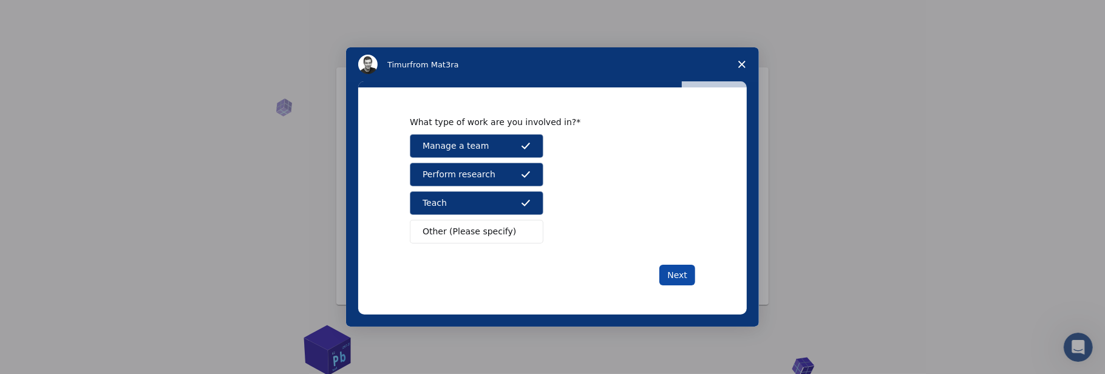
click at [682, 276] on button "Next" at bounding box center [677, 275] width 36 height 21
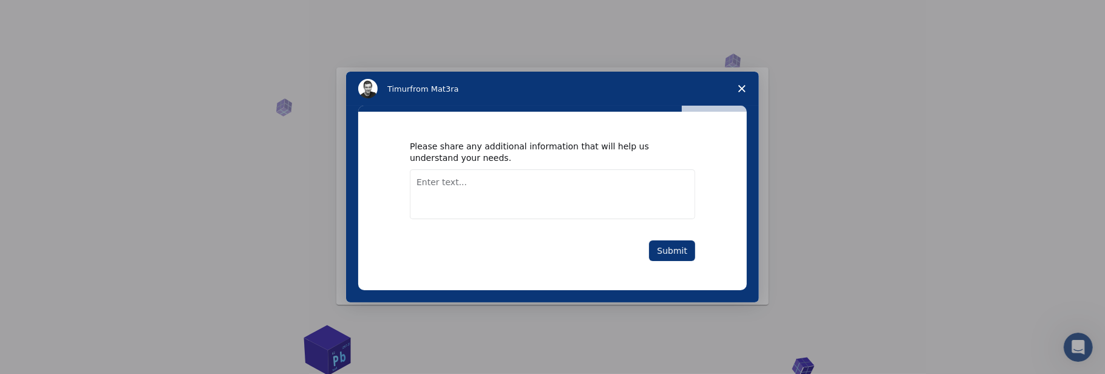
click at [568, 176] on textarea "Enter text..." at bounding box center [552, 194] width 285 height 50
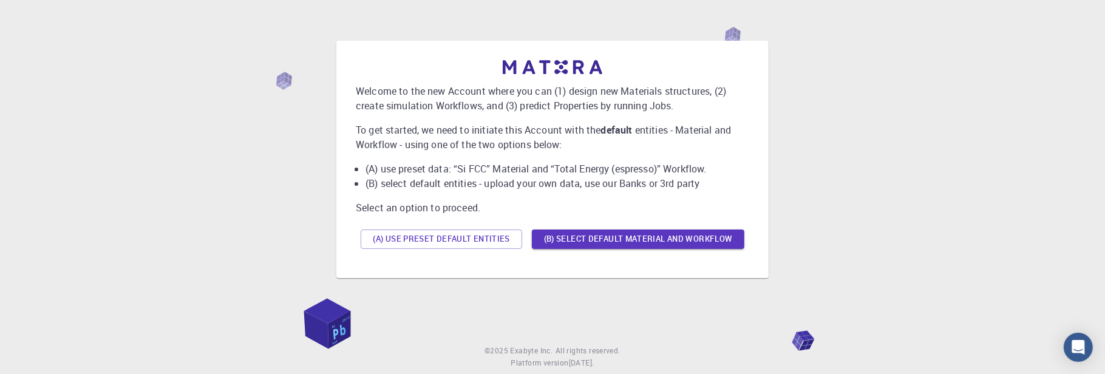
scroll to position [58, 0]
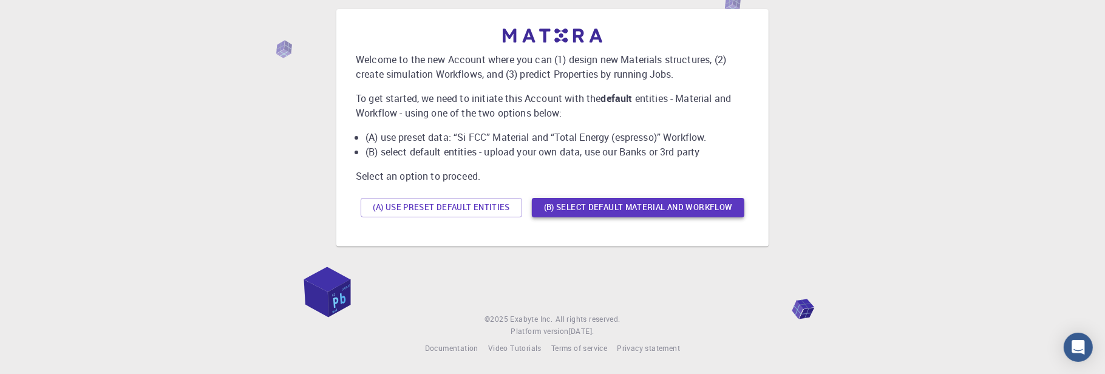
click at [628, 210] on button "(B) Select default material and workflow" at bounding box center [638, 207] width 213 height 19
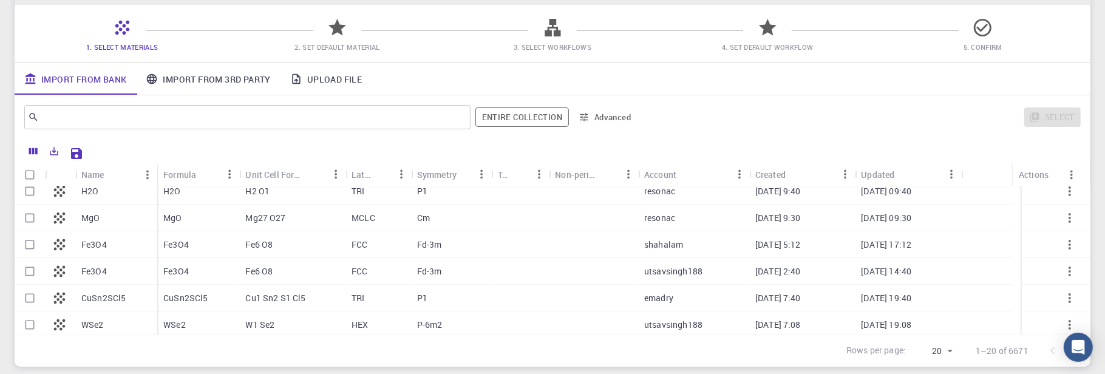
scroll to position [0, 0]
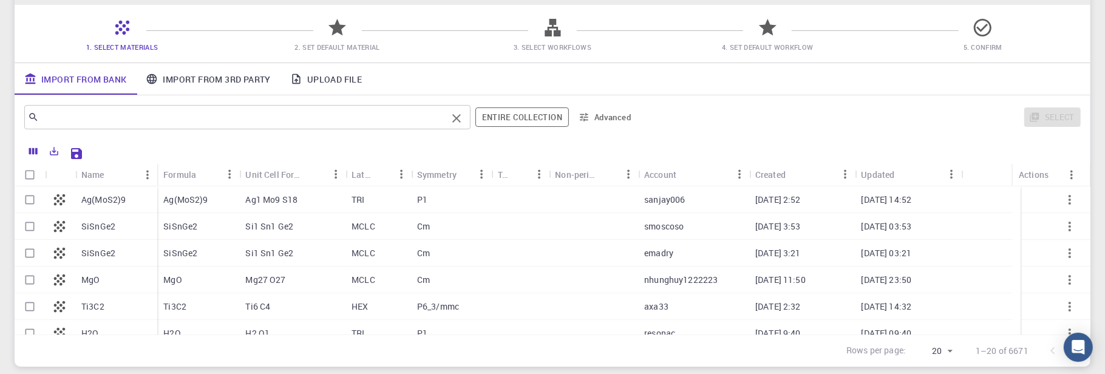
click at [417, 121] on input "text" at bounding box center [243, 117] width 408 height 17
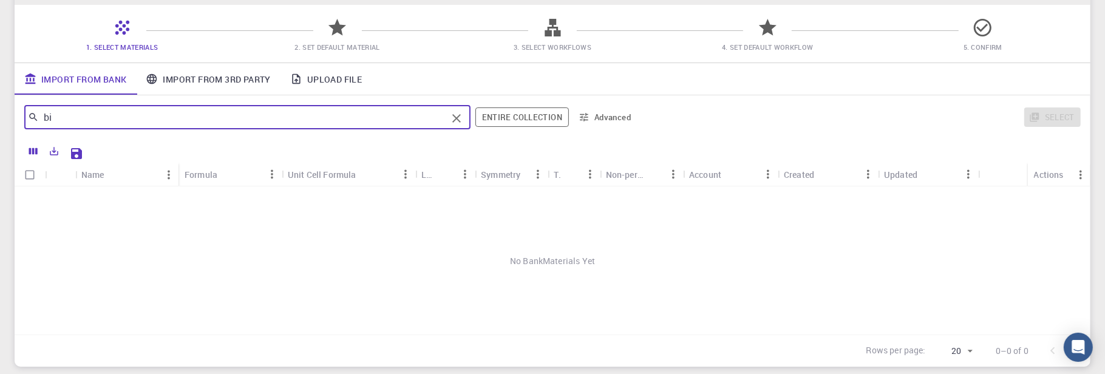
type input "b"
type input "g-c3n4"
click at [461, 117] on icon "Clear" at bounding box center [456, 118] width 15 height 15
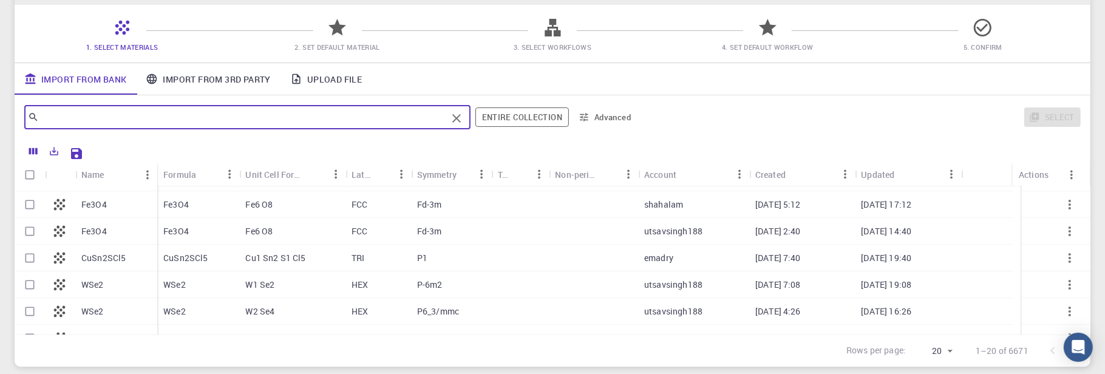
scroll to position [364, 0]
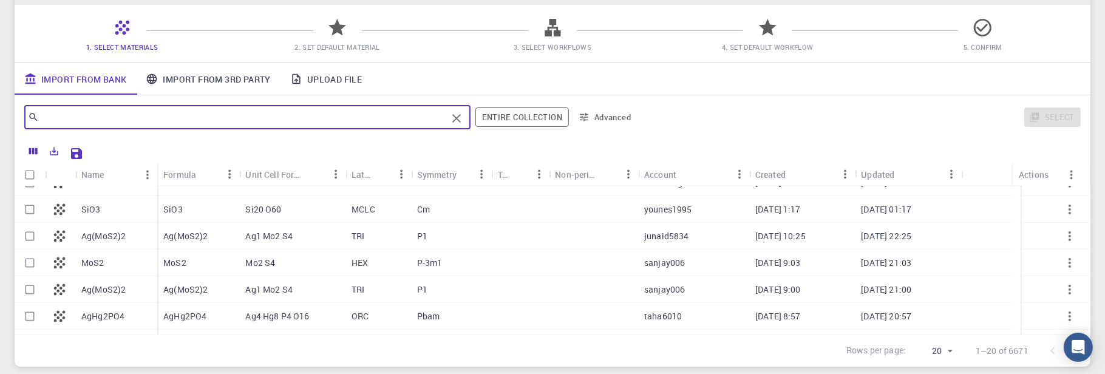
click at [182, 262] on p "MoS2" at bounding box center [174, 263] width 23 height 12
checkbox input "true"
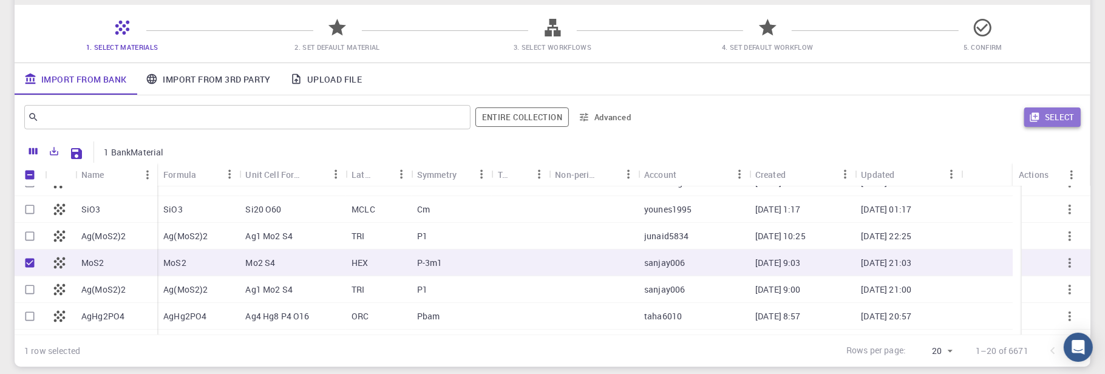
click at [1056, 112] on button "Select" at bounding box center [1052, 116] width 56 height 19
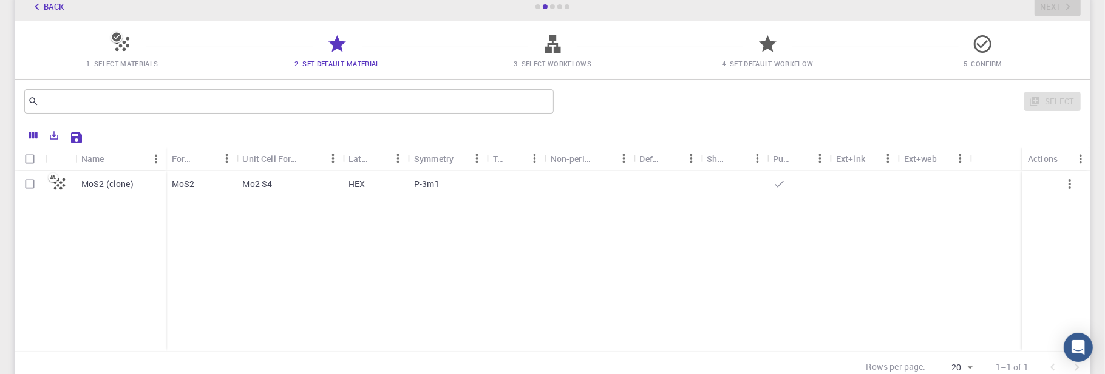
scroll to position [0, 0]
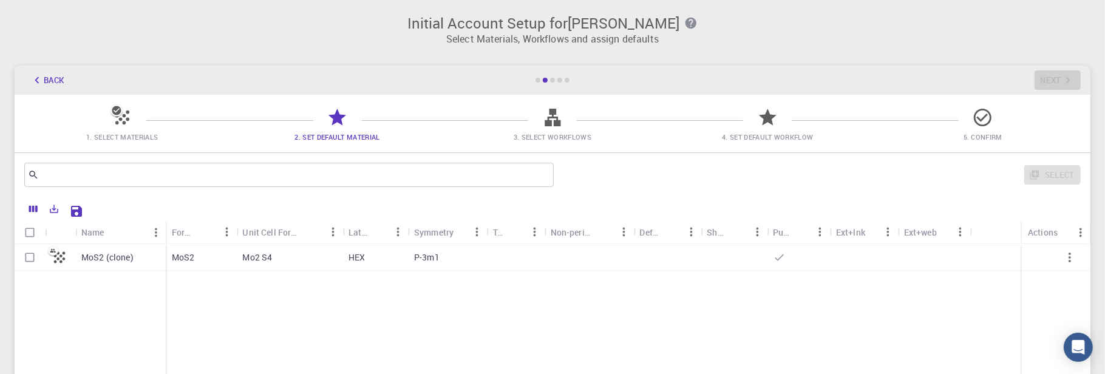
click at [103, 256] on p "MoS2 (clone)" at bounding box center [107, 257] width 52 height 12
checkbox input "true"
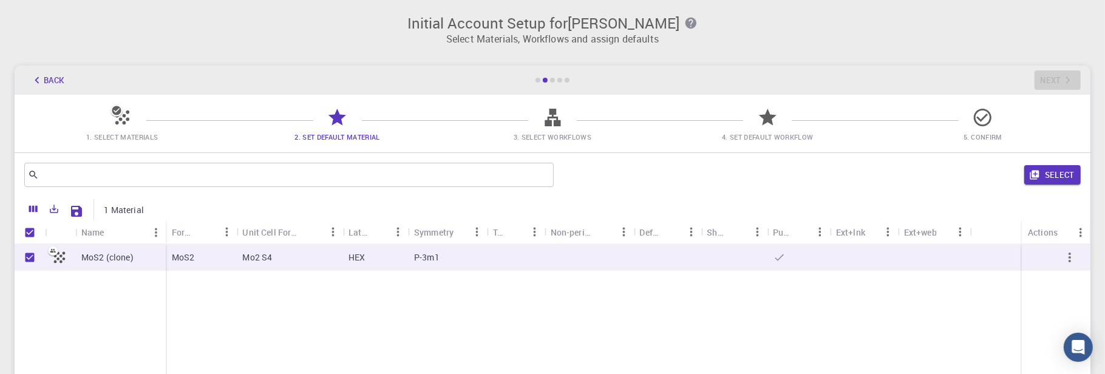
click at [103, 256] on p "MoS2 (clone)" at bounding box center [107, 257] width 52 height 12
checkbox input "false"
click at [103, 256] on p "MoS2 (clone)" at bounding box center [107, 257] width 52 height 12
checkbox input "true"
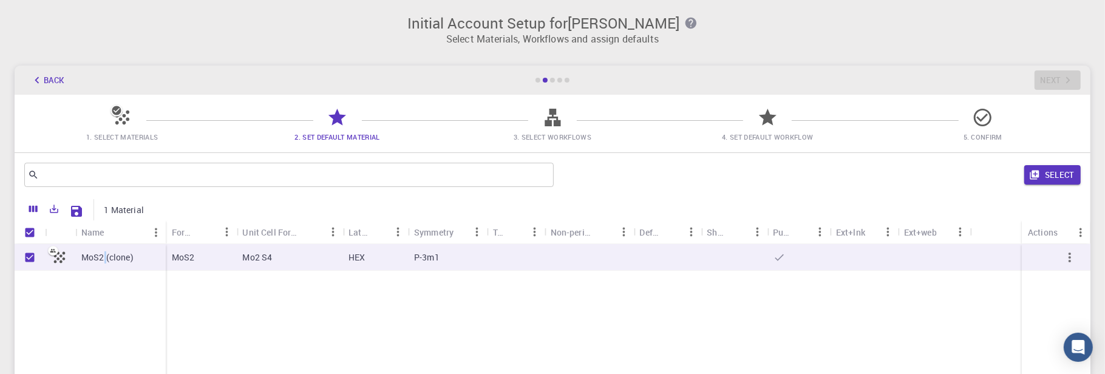
checkbox input "true"
click at [200, 254] on div "MoS2" at bounding box center [201, 257] width 71 height 27
checkbox input "false"
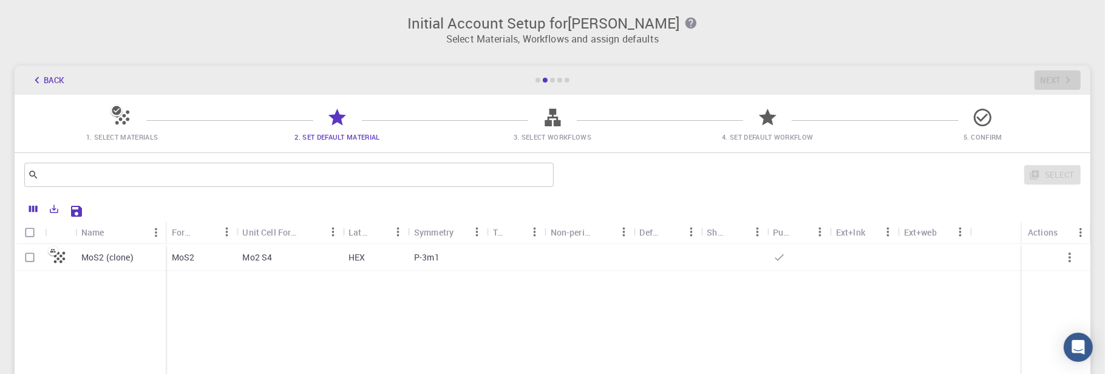
click at [195, 259] on div "MoS2" at bounding box center [201, 257] width 71 height 27
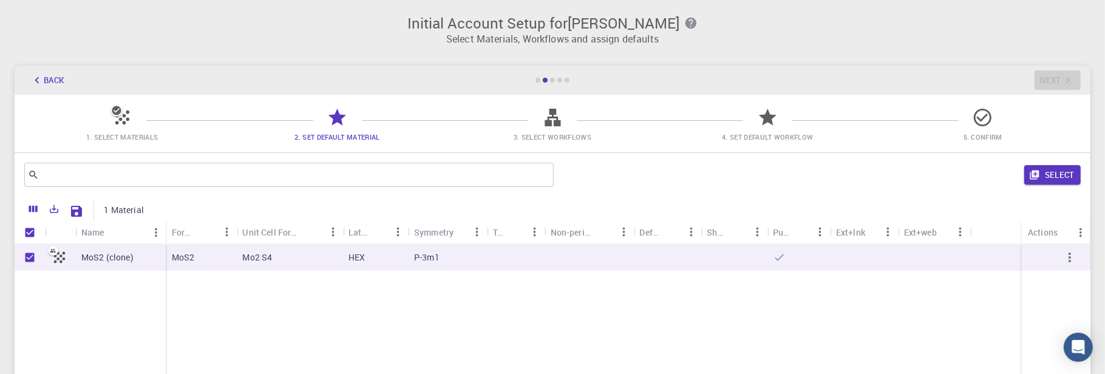
checkbox input "true"
click at [195, 259] on div "MoS2" at bounding box center [201, 257] width 71 height 27
checkbox input "false"
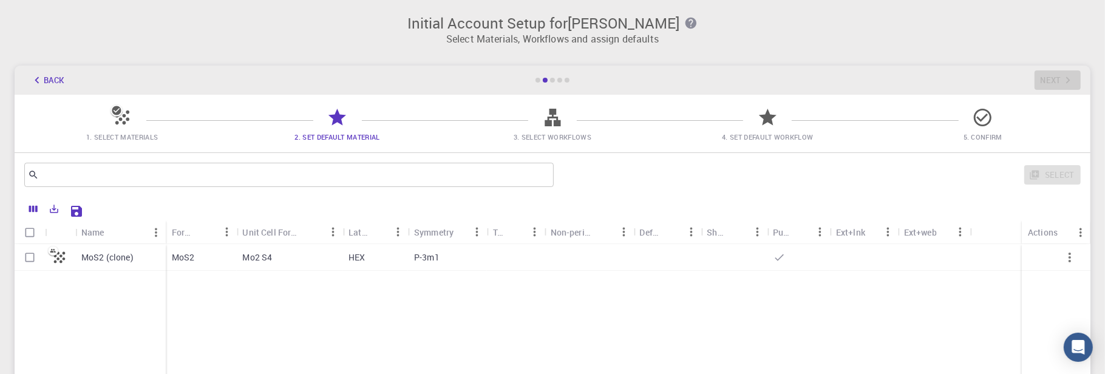
click at [278, 302] on div "MoS2 (clone) MoS2 Mo2 S4 HEX P-3m1" at bounding box center [553, 334] width 1076 height 180
click at [552, 127] on icon at bounding box center [552, 117] width 21 height 21
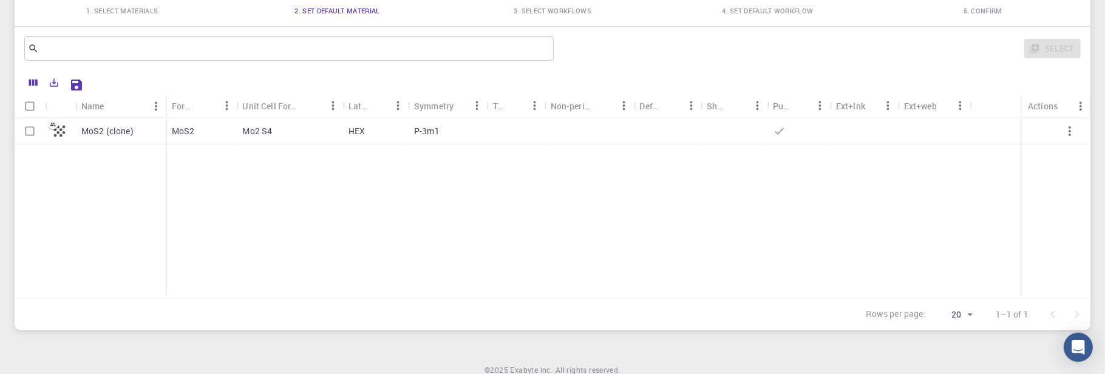
scroll to position [55, 0]
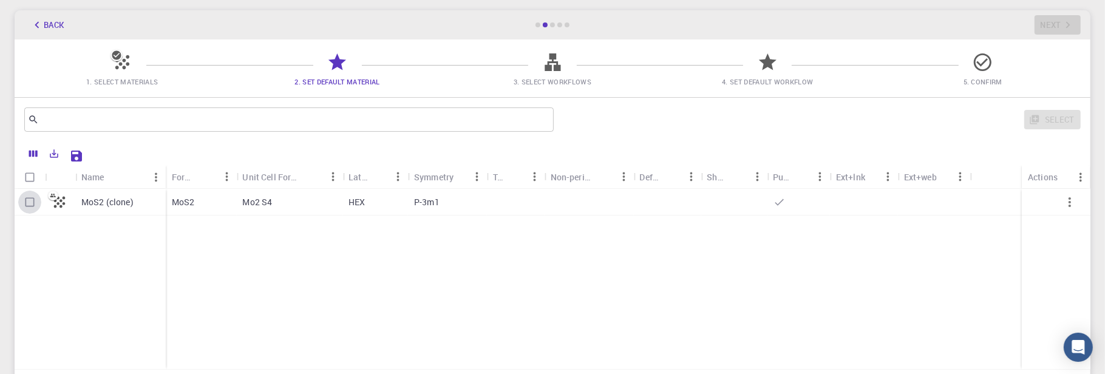
click at [35, 202] on input "Select row" at bounding box center [29, 202] width 23 height 23
checkbox input "true"
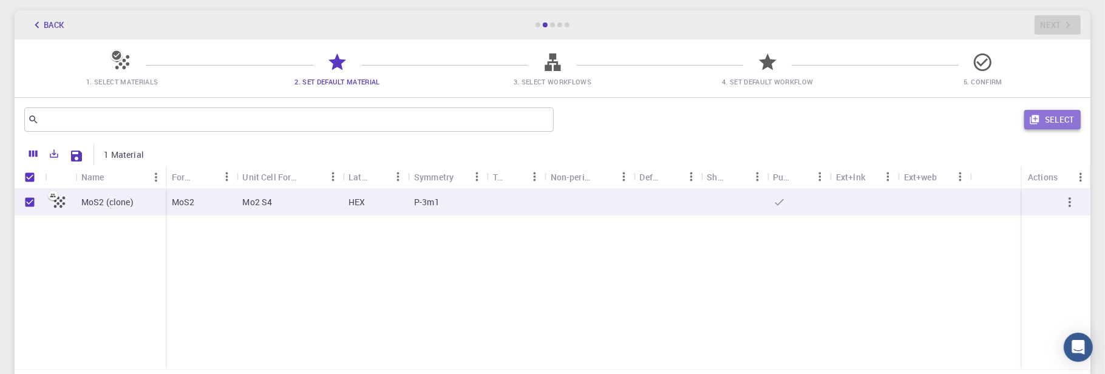
click at [1060, 116] on button "Select" at bounding box center [1052, 119] width 56 height 19
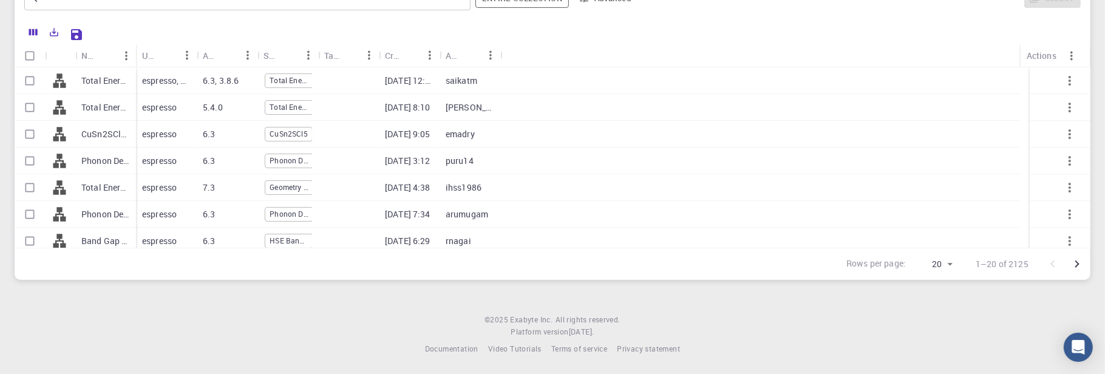
scroll to position [0, 0]
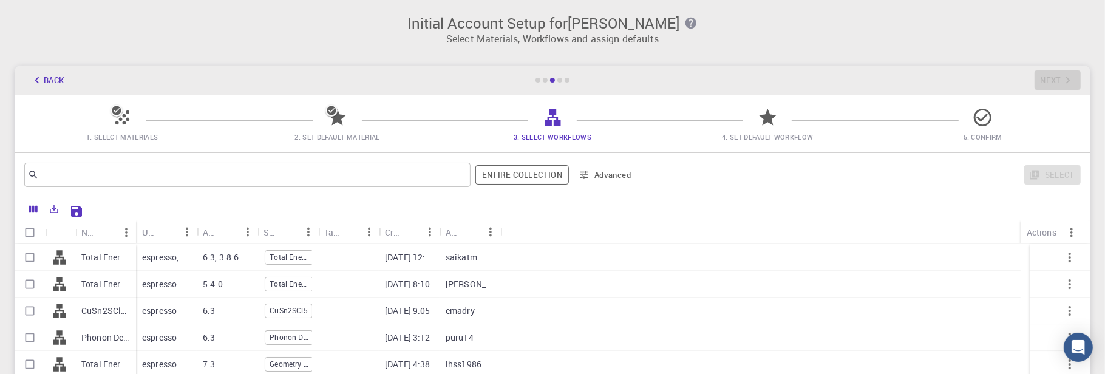
click at [761, 131] on span "4. Set Default Workflow" at bounding box center [767, 137] width 205 height 12
click at [24, 234] on input "Select all rows" at bounding box center [29, 232] width 23 height 23
checkbox input "true"
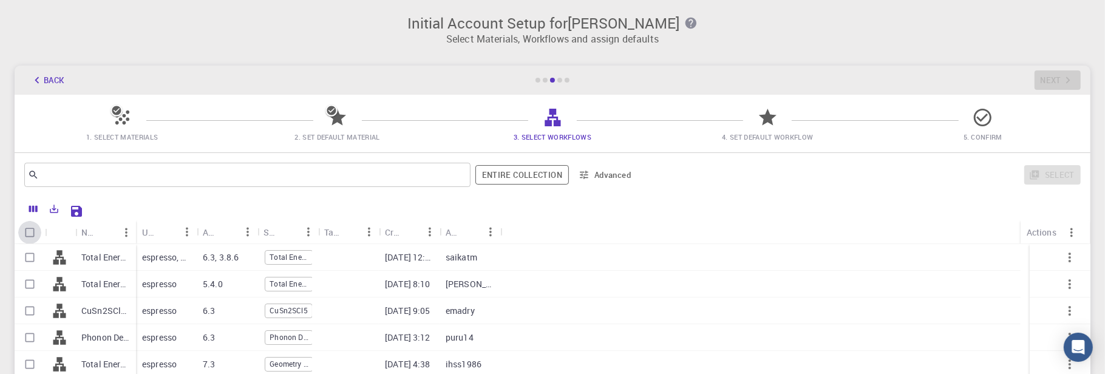
checkbox input "true"
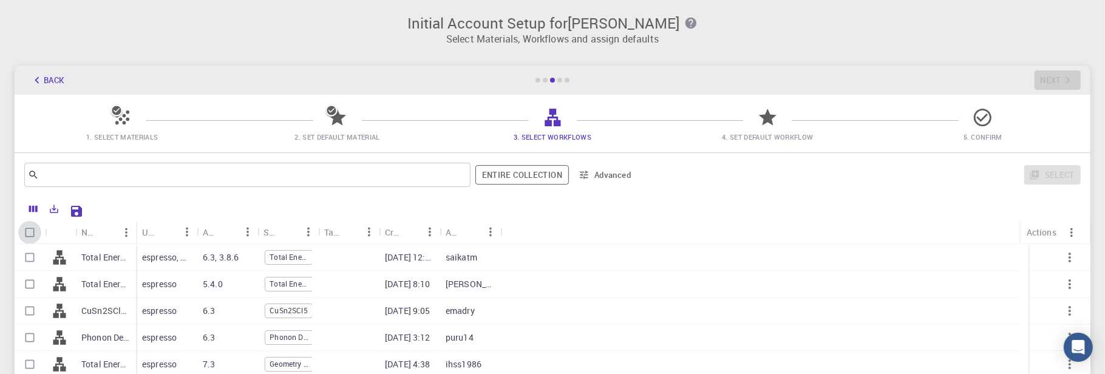
checkbox input "true"
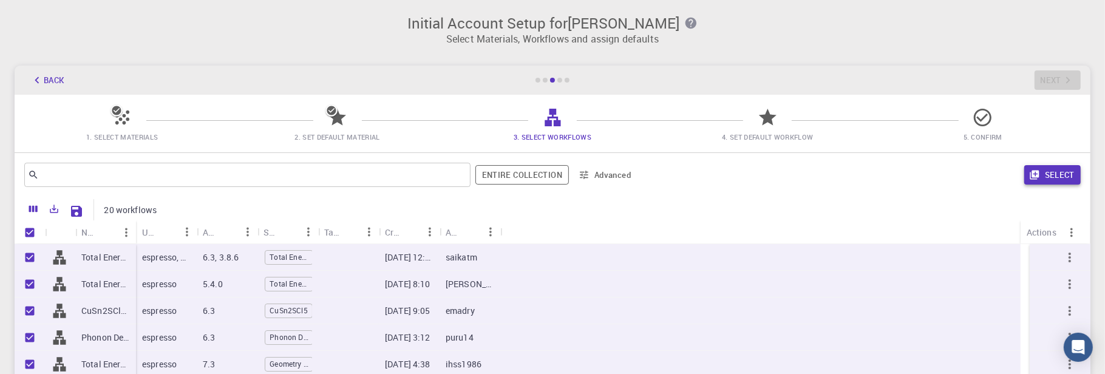
click at [1056, 175] on button "Select" at bounding box center [1052, 174] width 56 height 19
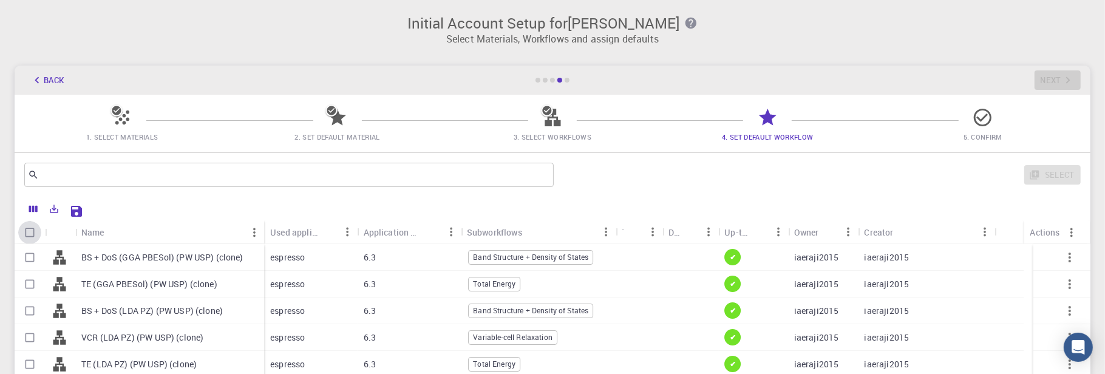
click at [33, 228] on input "Select all rows" at bounding box center [29, 232] width 23 height 23
checkbox input "true"
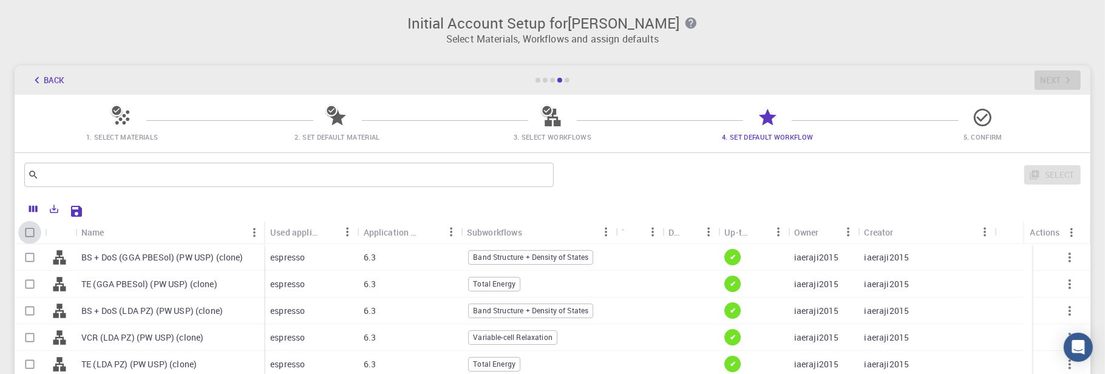
checkbox input "true"
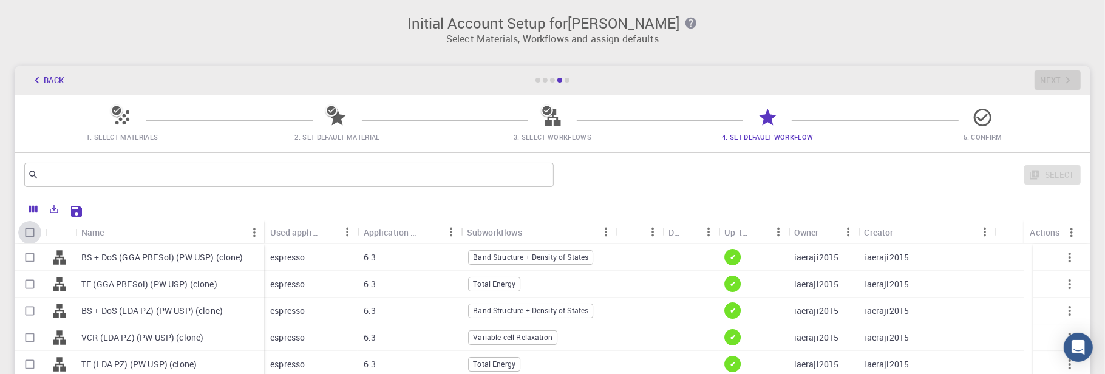
checkbox input "true"
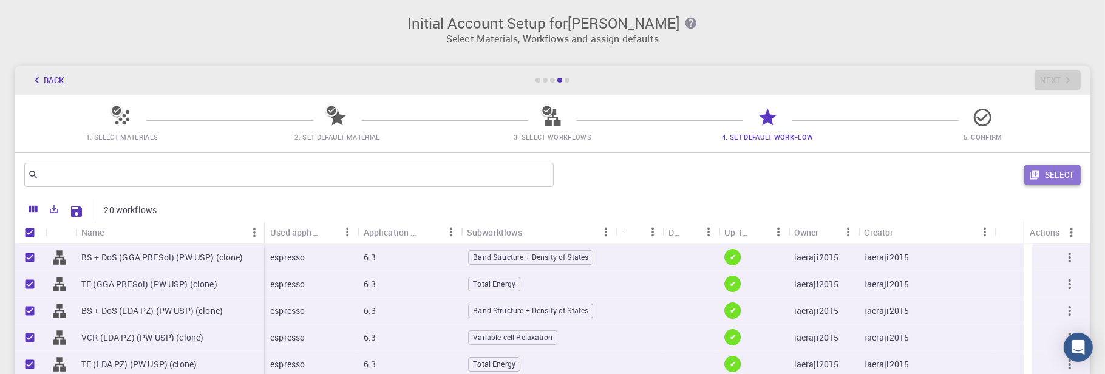
click at [1047, 176] on button "Select" at bounding box center [1052, 174] width 56 height 19
checkbox input "false"
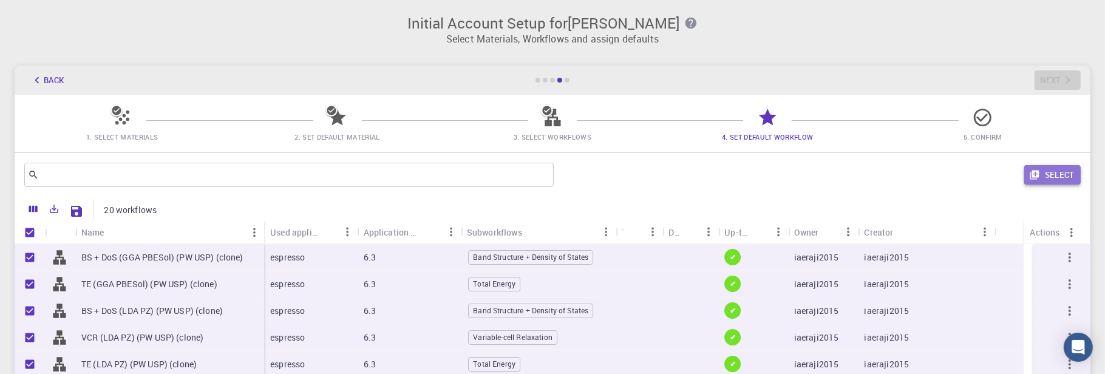
checkbox input "false"
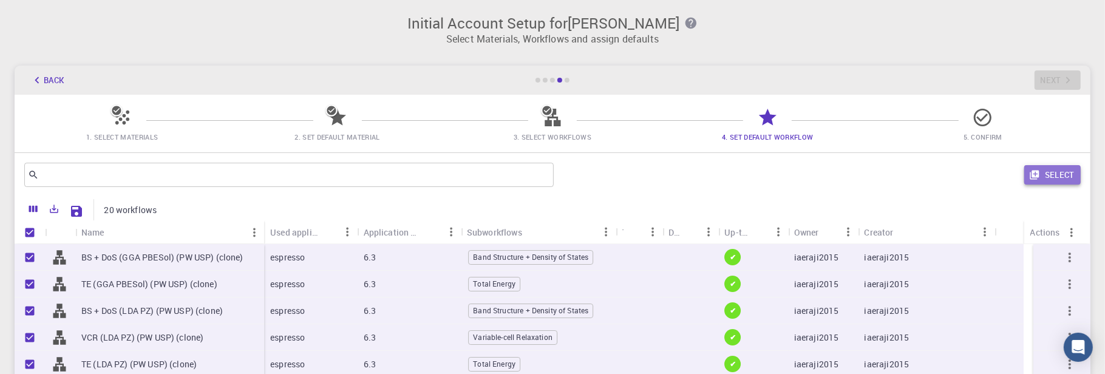
checkbox input "false"
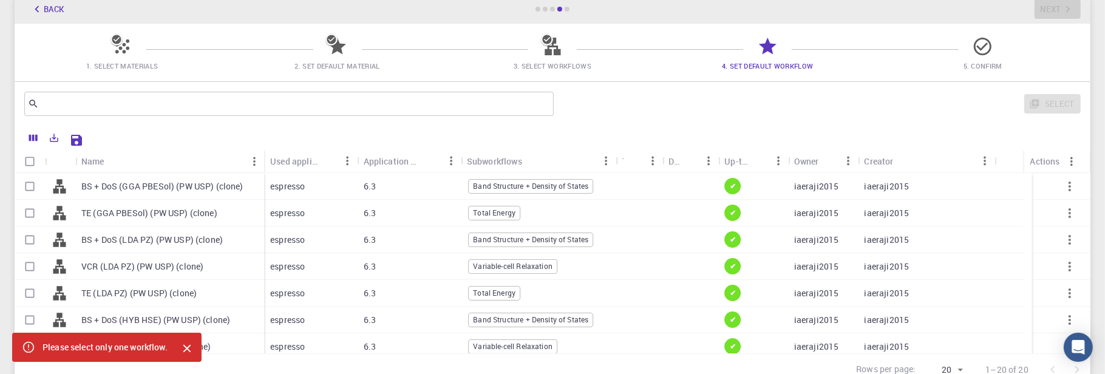
scroll to position [121, 0]
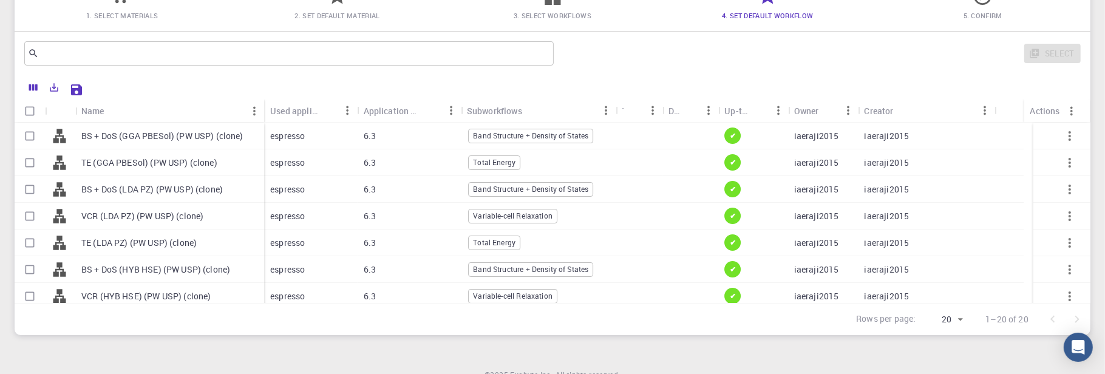
click at [37, 190] on input "Select row" at bounding box center [29, 189] width 23 height 23
checkbox input "true"
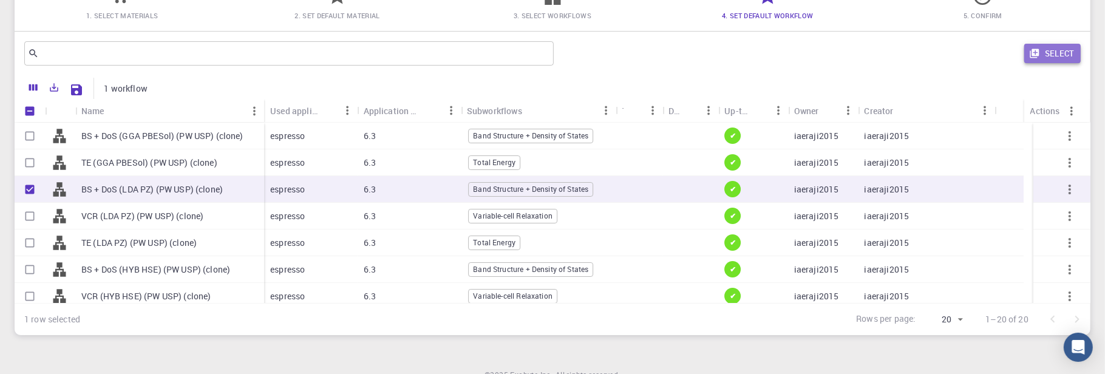
click at [1052, 52] on button "Select" at bounding box center [1052, 53] width 56 height 19
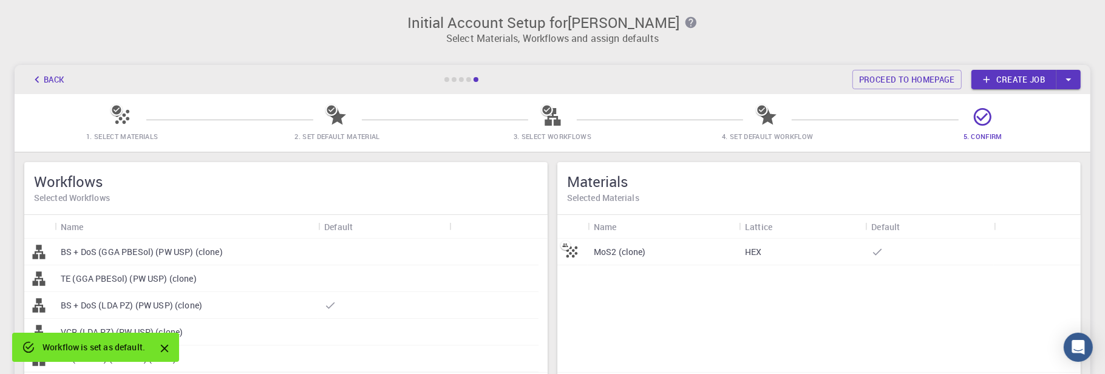
scroll to position [0, 0]
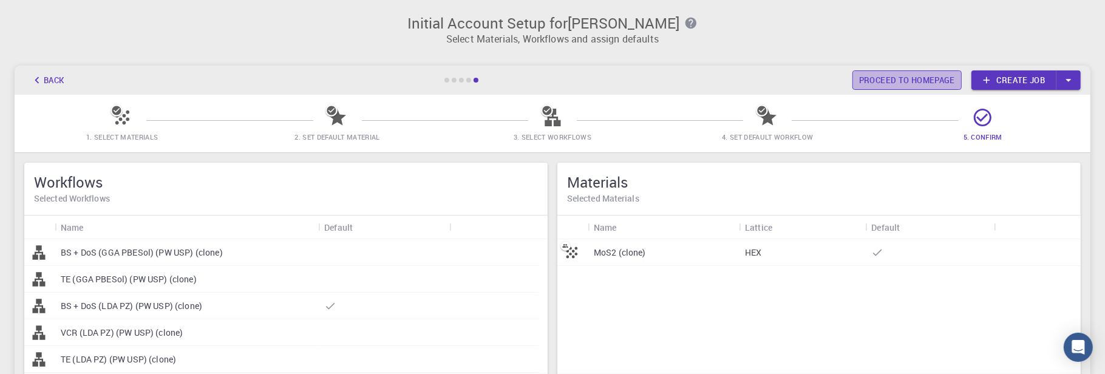
click at [954, 78] on link "Proceed to homepage" at bounding box center [906, 79] width 109 height 19
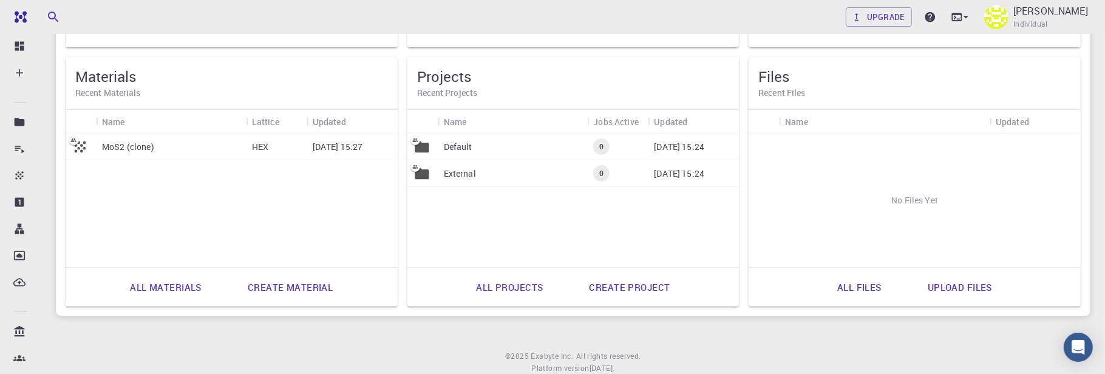
scroll to position [373, 0]
